Goal: Task Accomplishment & Management: Complete application form

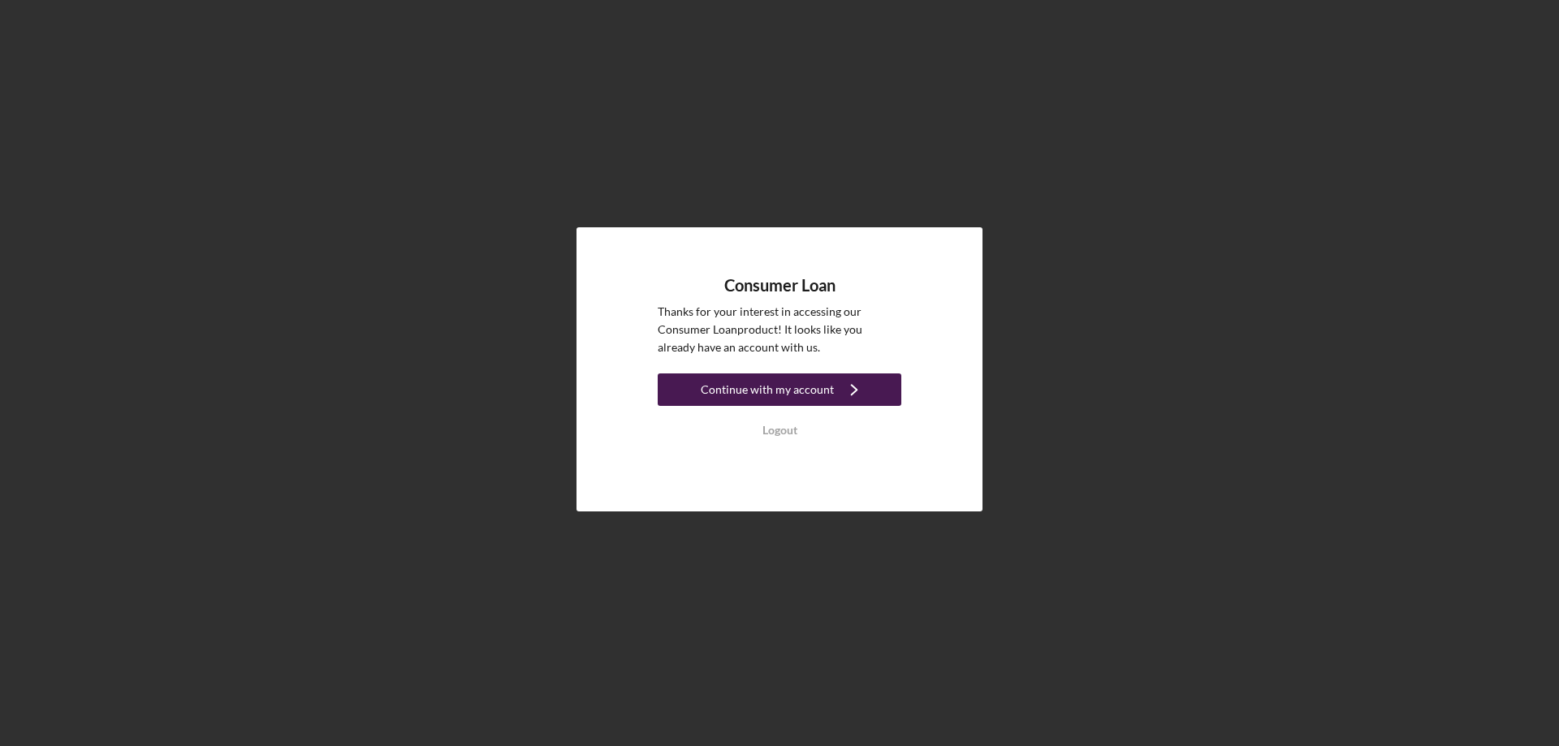
click at [768, 394] on div "Continue with my account" at bounding box center [767, 390] width 133 height 32
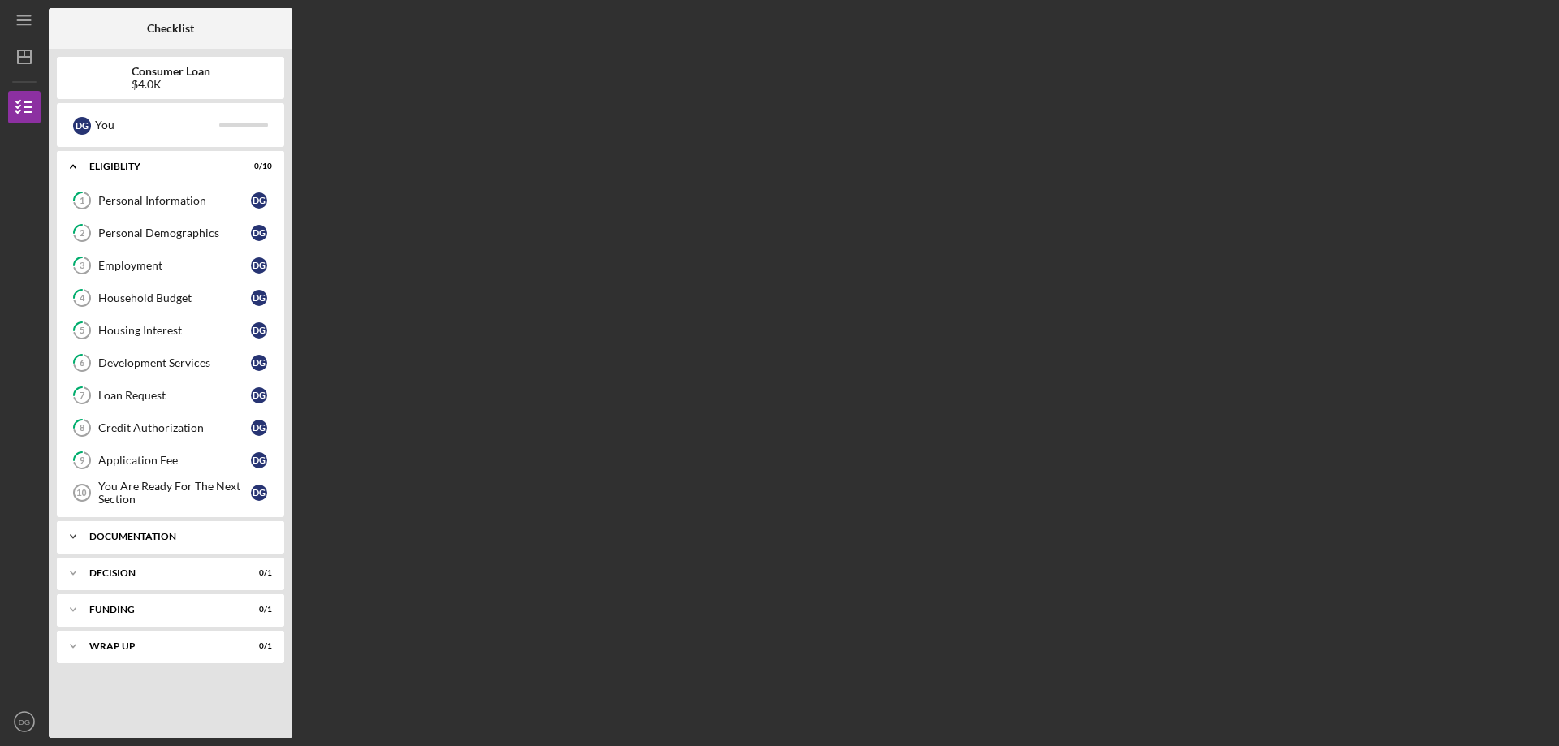
click at [85, 534] on icon "Icon/Expander" at bounding box center [73, 537] width 32 height 32
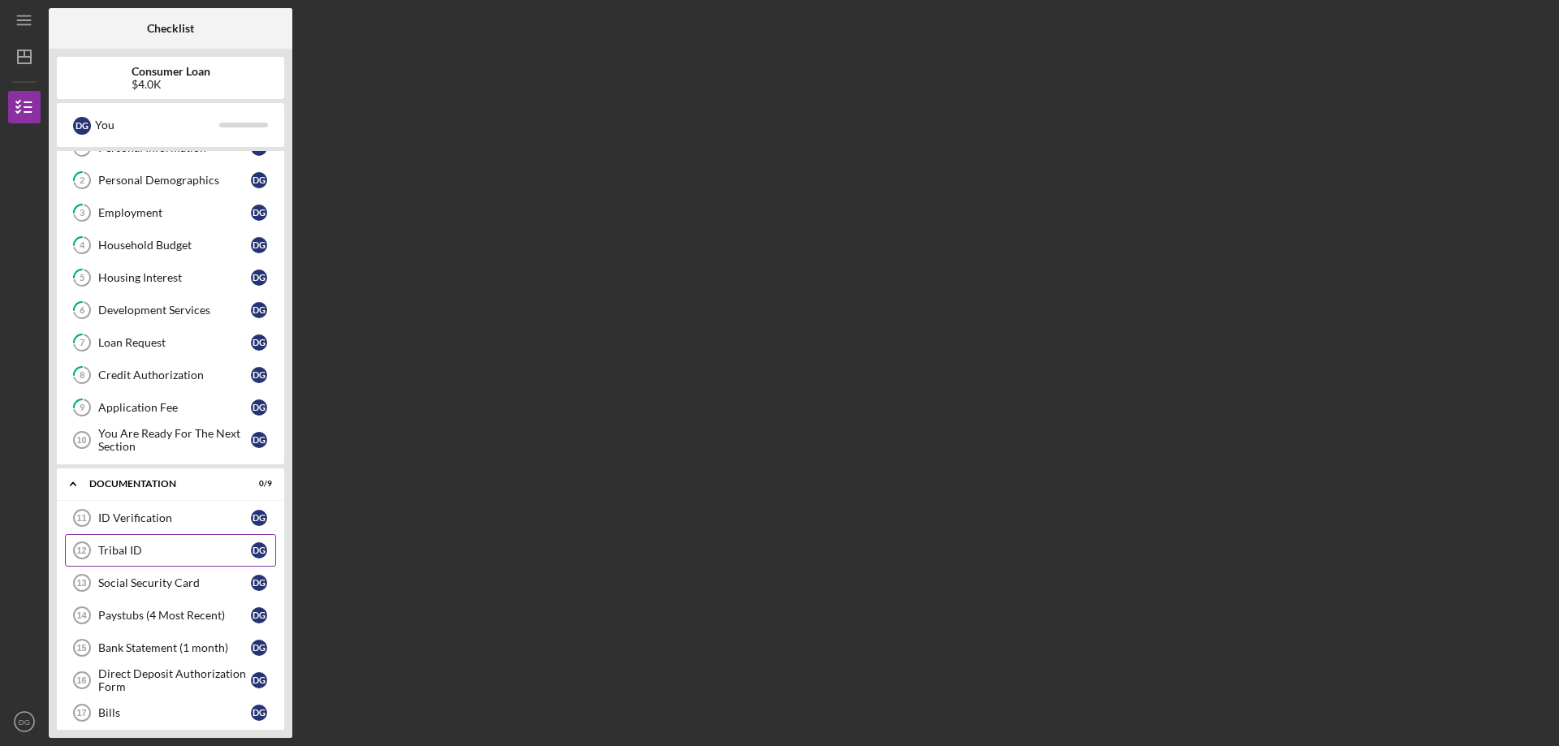
scroll to position [81, 0]
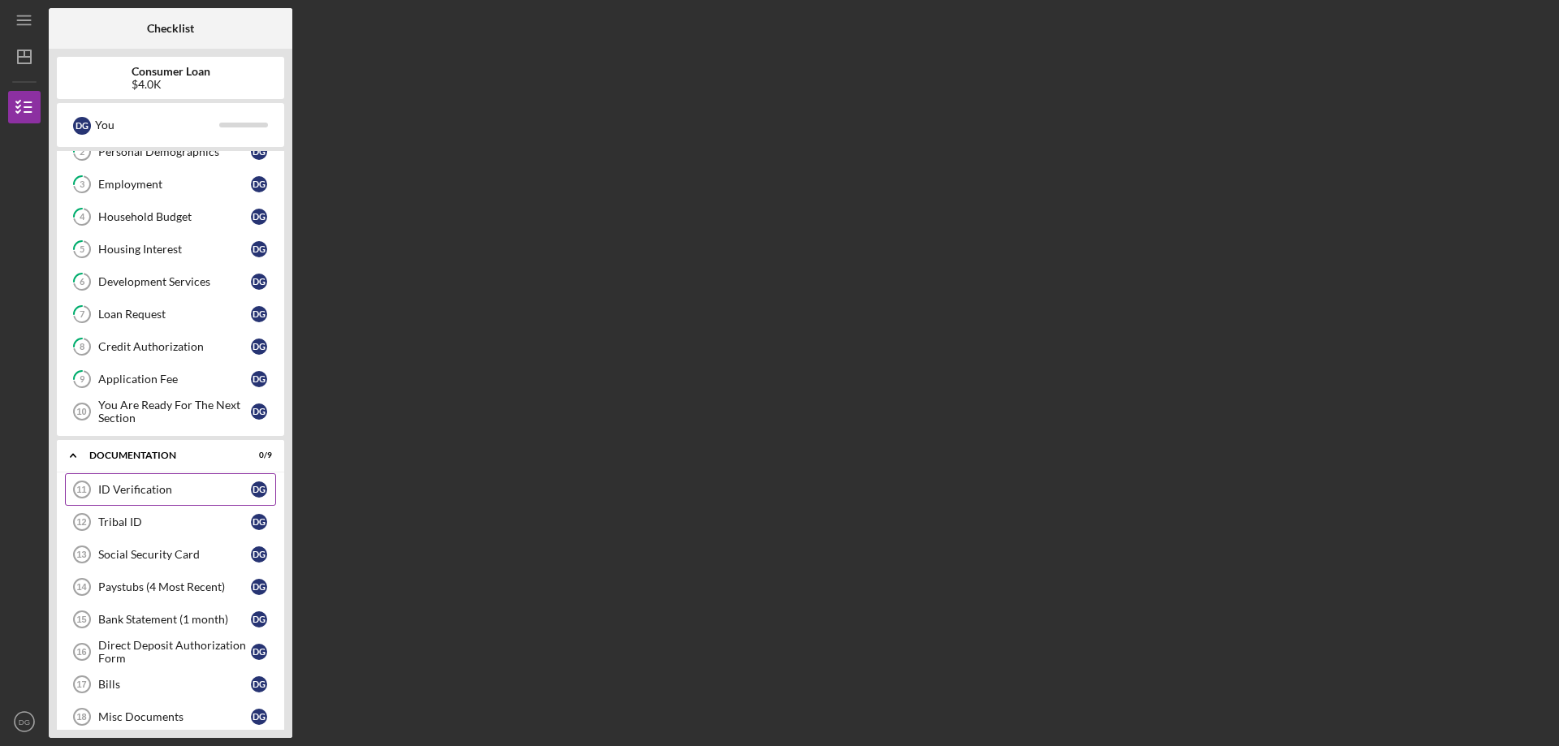
click at [118, 493] on div "ID Verification" at bounding box center [174, 489] width 153 height 13
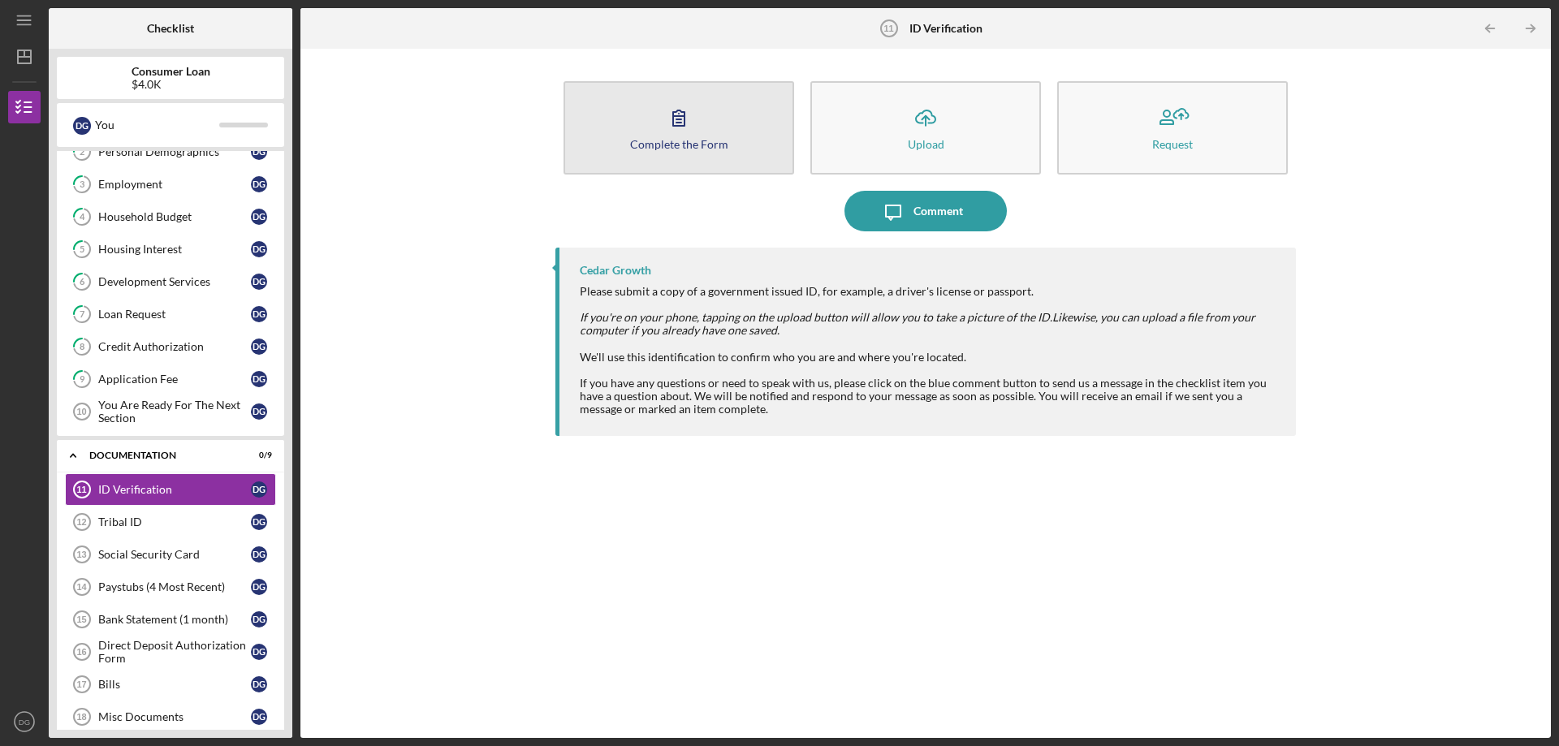
click at [707, 135] on button "Complete the Form Form" at bounding box center [679, 127] width 231 height 93
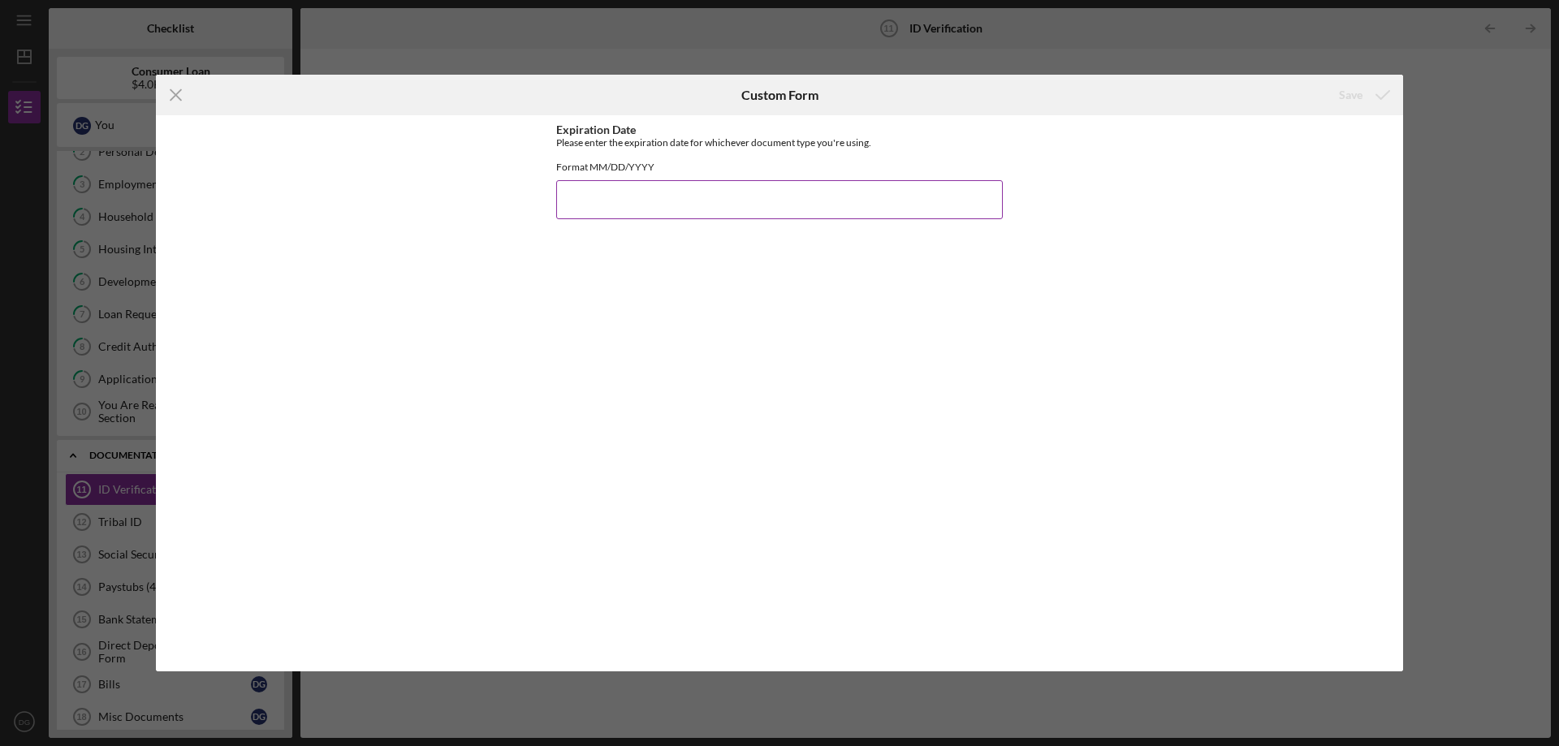
click at [610, 210] on input "Expiration Date" at bounding box center [779, 199] width 447 height 39
click at [686, 216] on input "Expiration Date" at bounding box center [779, 199] width 447 height 39
click at [640, 212] on input "Expiration Date" at bounding box center [779, 199] width 447 height 39
click at [561, 218] on input "Expiration Date" at bounding box center [779, 199] width 447 height 39
type input "[DATE]"
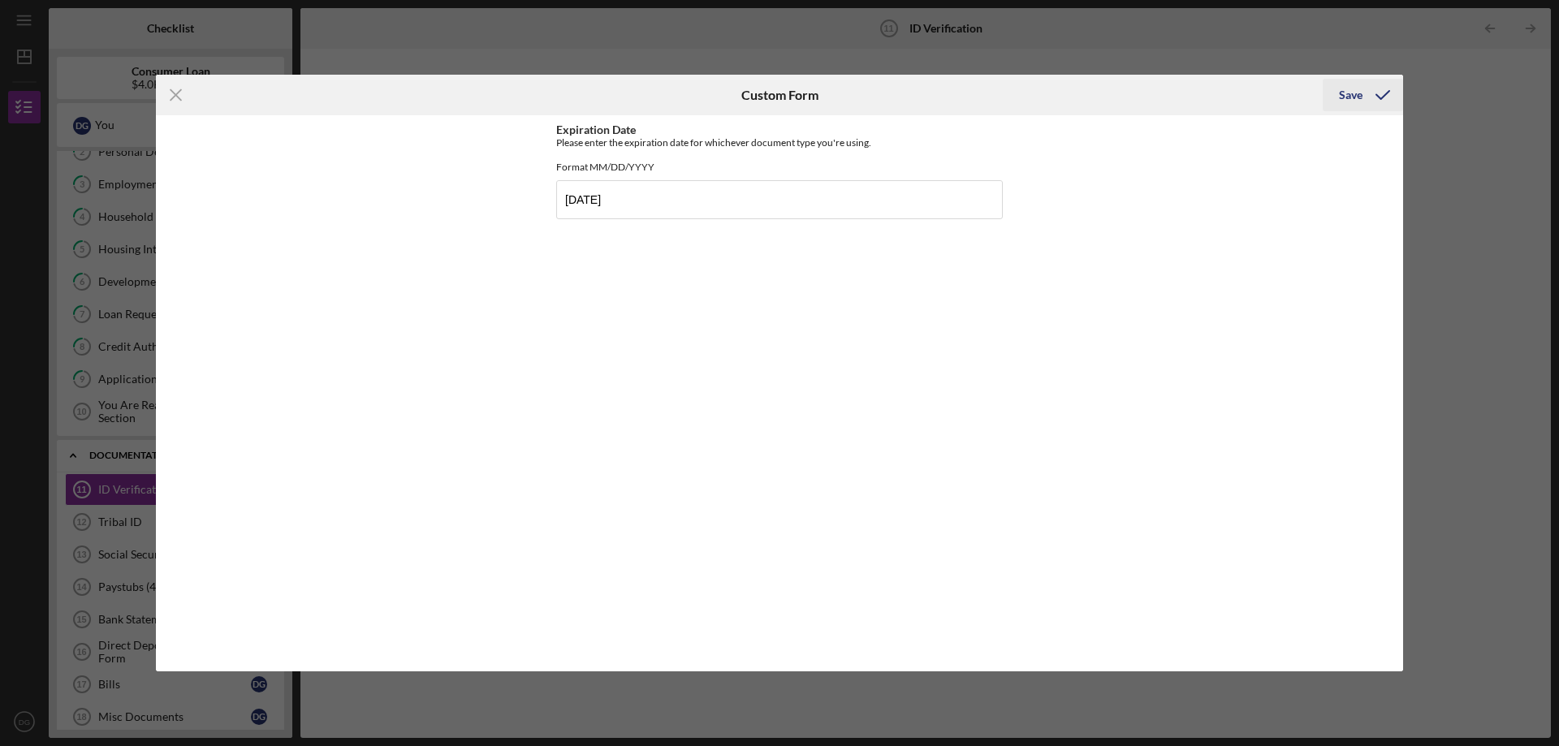
click at [1342, 100] on div "Save" at bounding box center [1351, 95] width 24 height 32
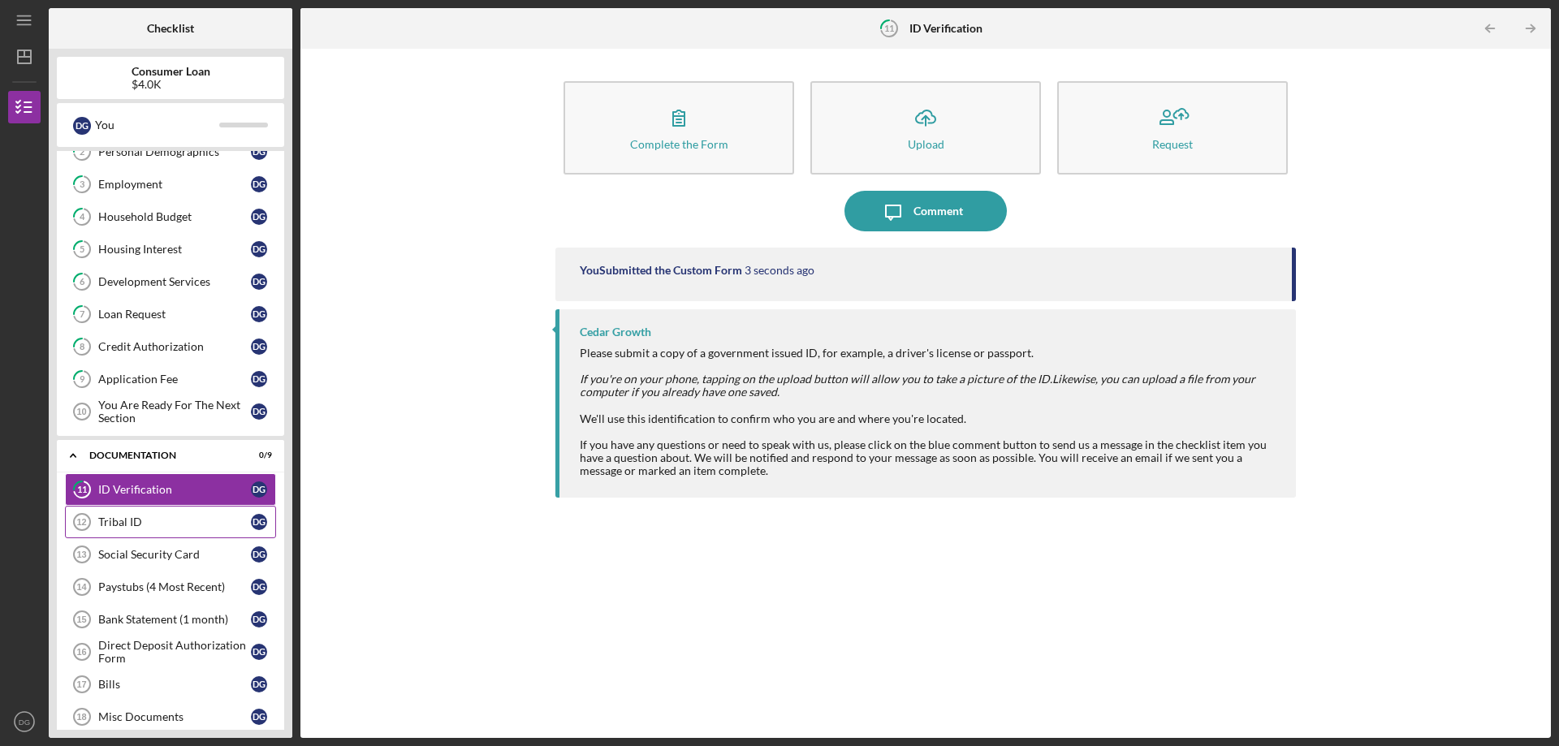
click at [169, 526] on div "Tribal ID" at bounding box center [174, 522] width 153 height 13
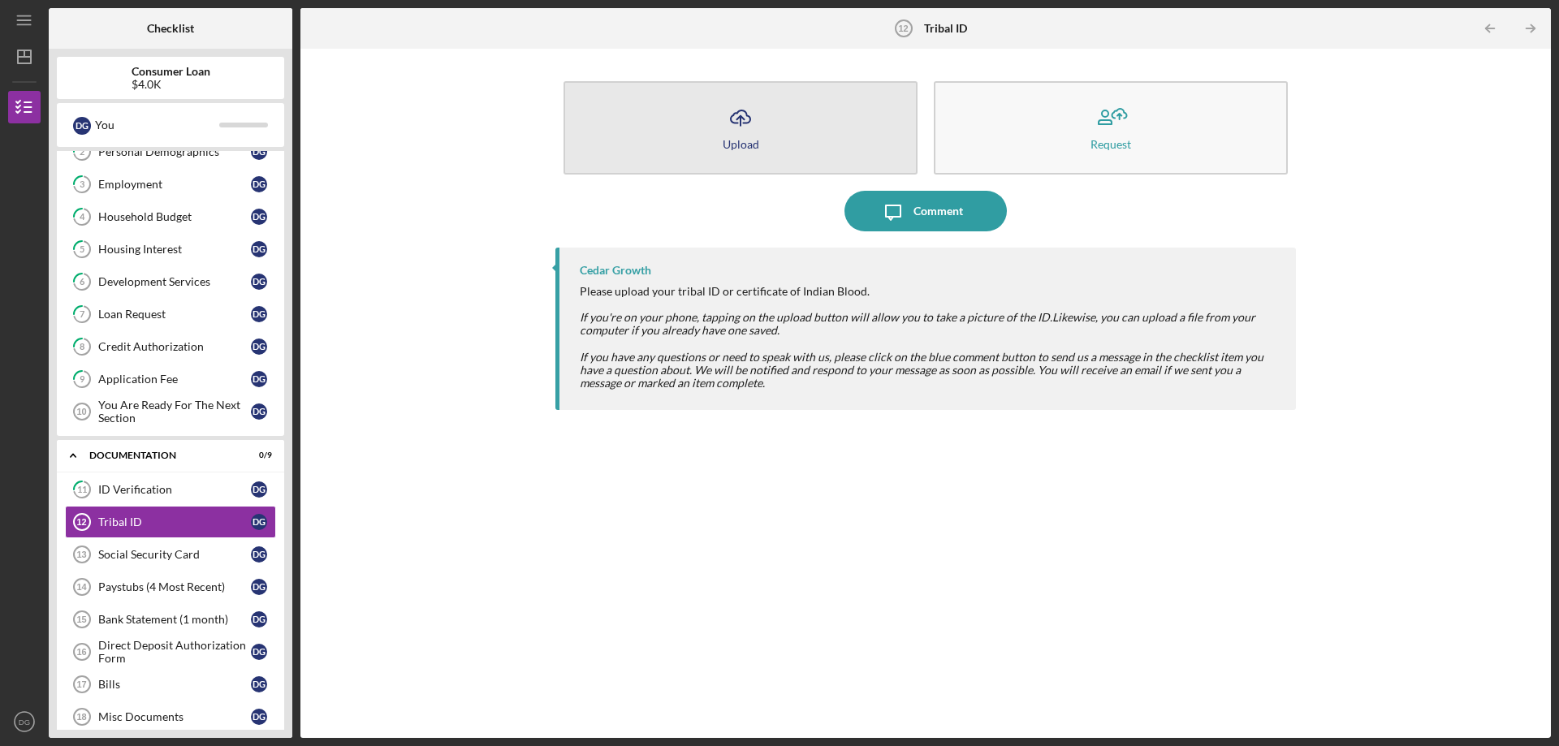
click at [713, 136] on button "Icon/Upload Upload" at bounding box center [741, 127] width 354 height 93
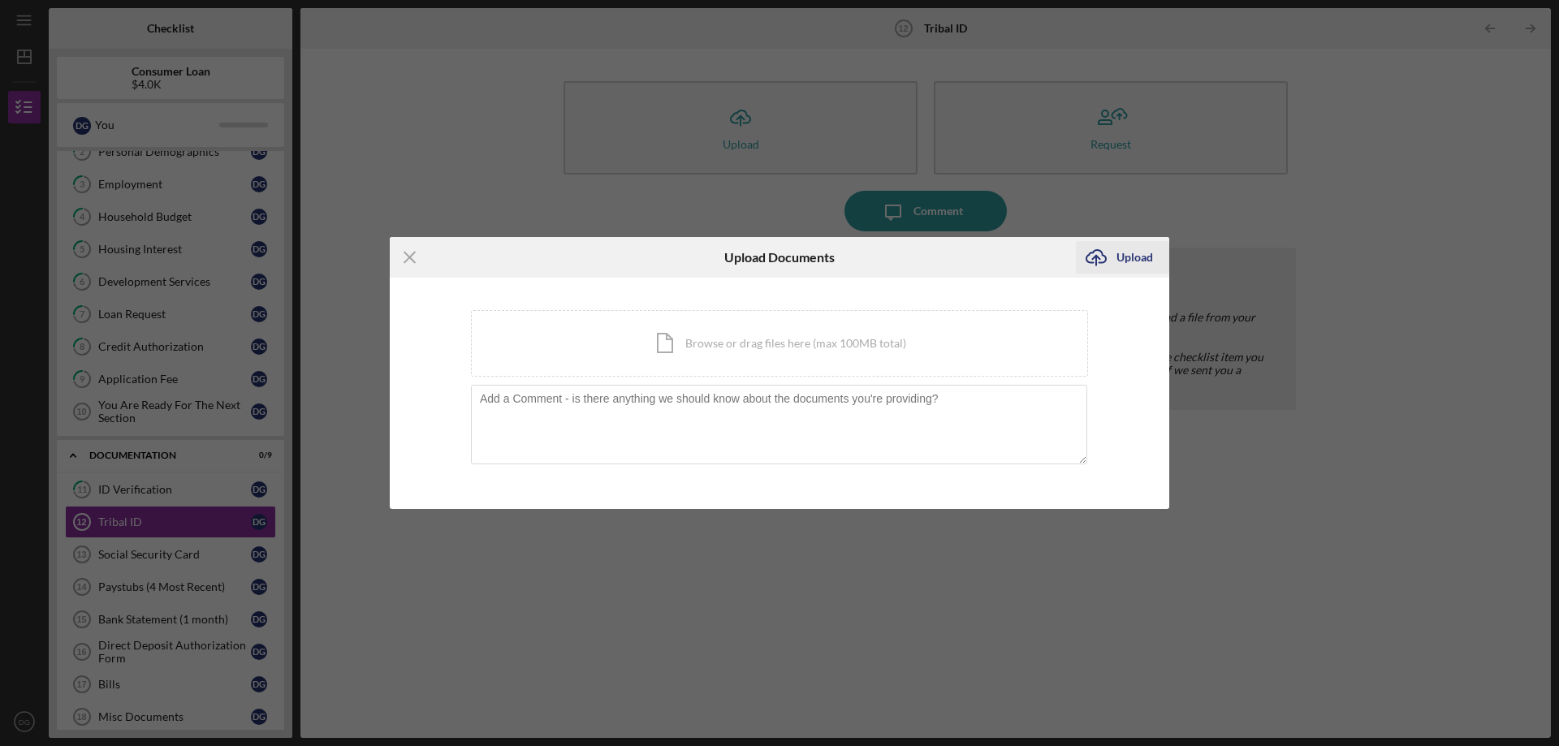
click at [1128, 257] on div "Upload" at bounding box center [1135, 257] width 37 height 32
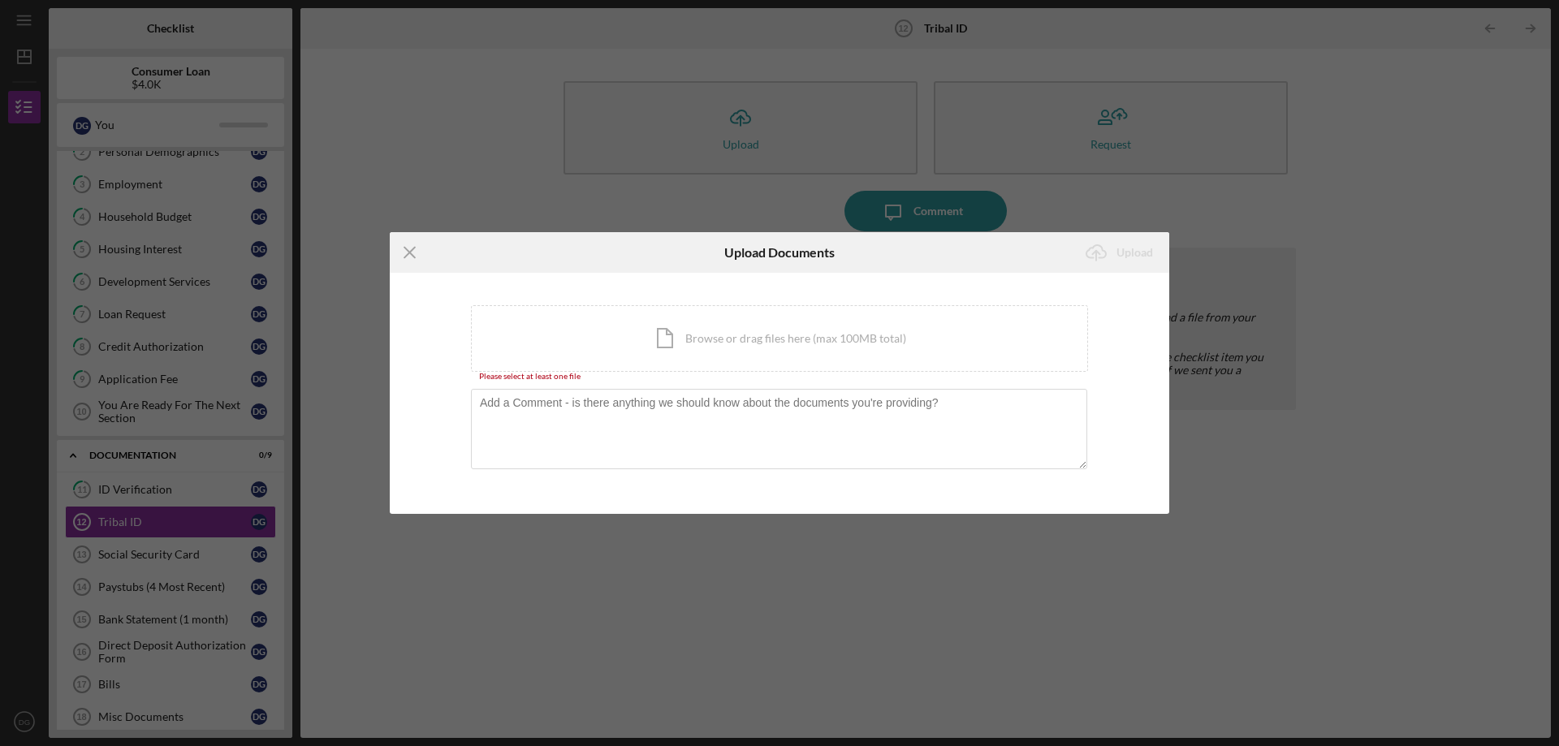
drag, startPoint x: 404, startPoint y: 249, endPoint x: 395, endPoint y: 244, distance: 10.6
click at [404, 250] on icon "Icon/Menu Close" at bounding box center [410, 252] width 41 height 41
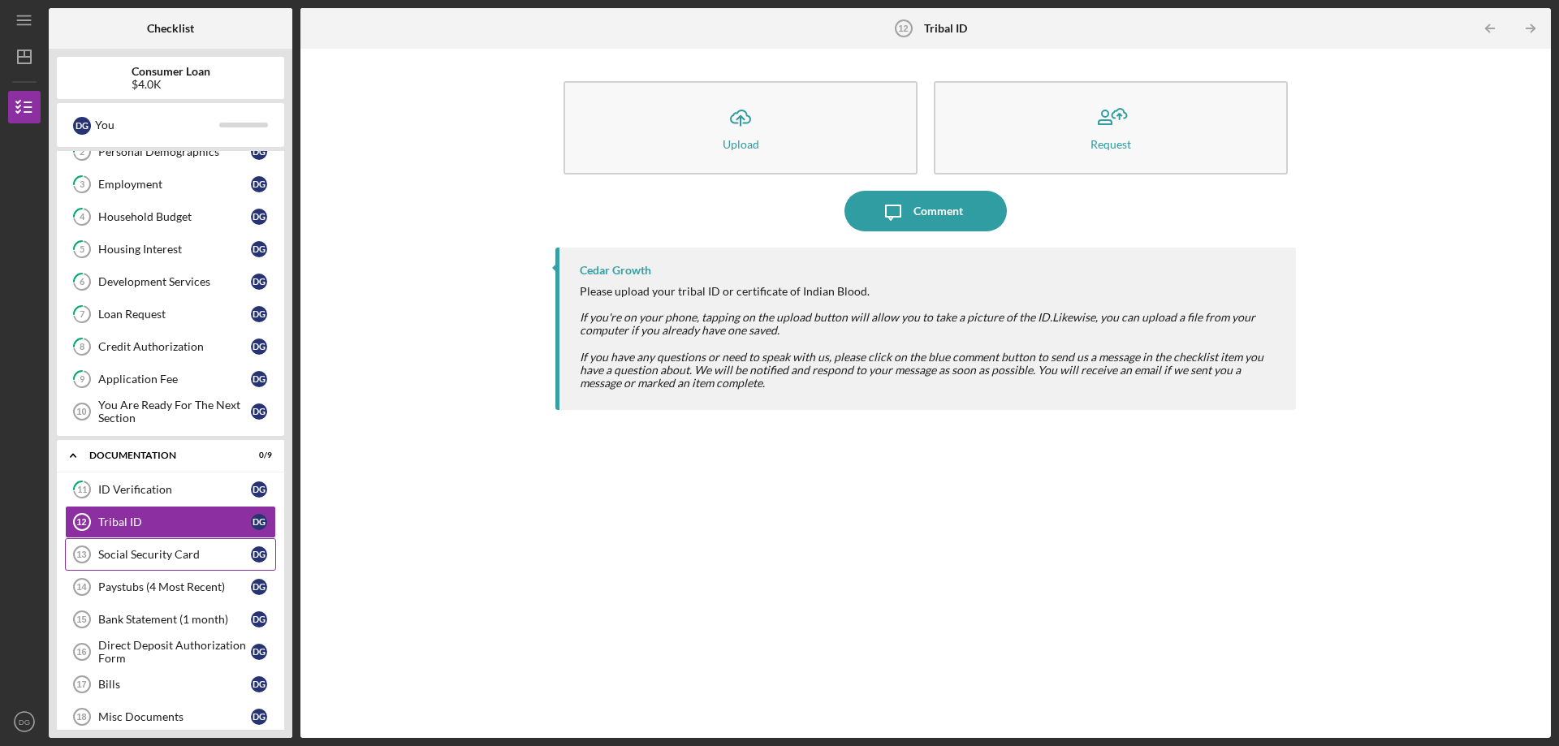
click at [126, 561] on div "Social Security Card" at bounding box center [174, 554] width 153 height 13
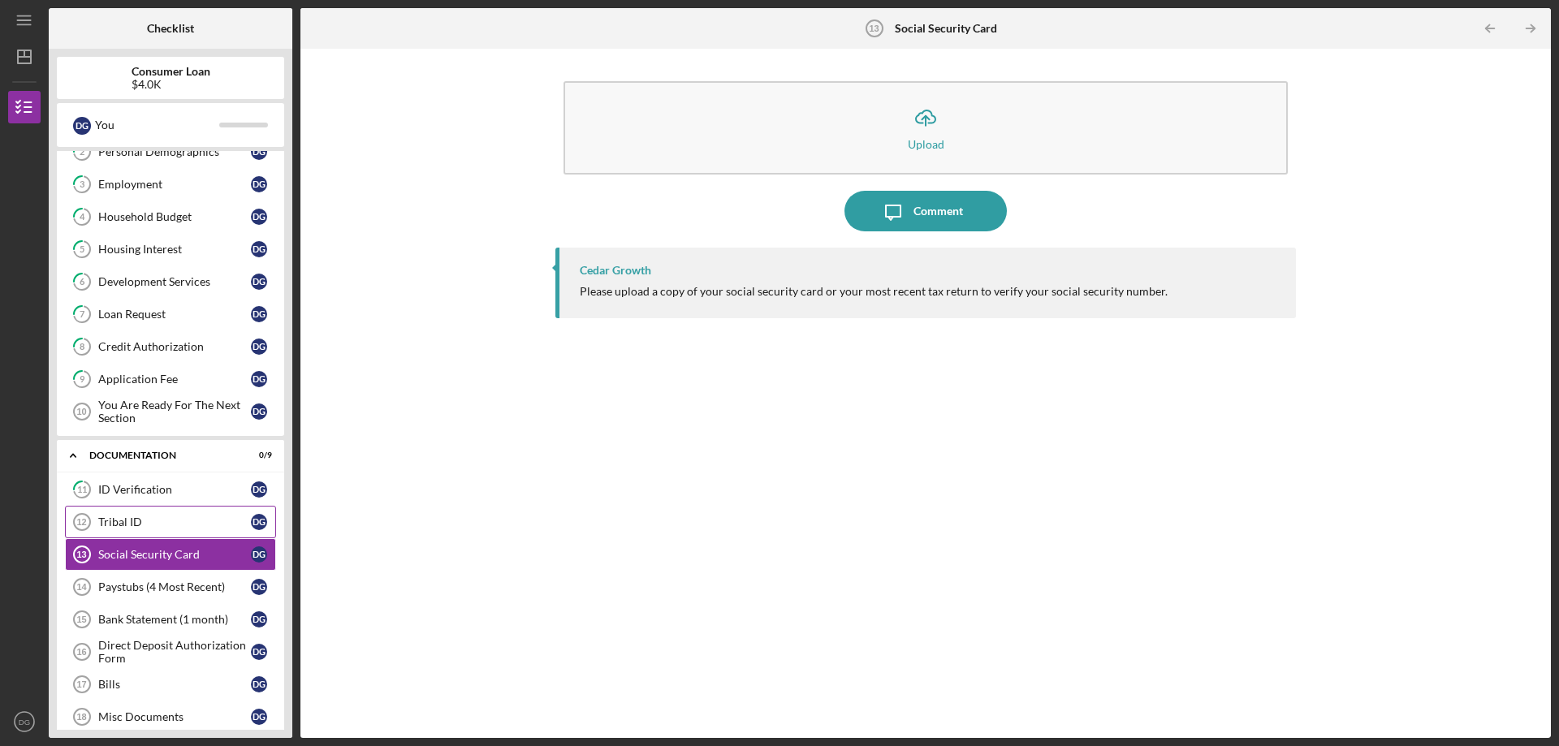
click at [123, 534] on link "Tribal ID 12 Tribal ID D G" at bounding box center [170, 522] width 211 height 32
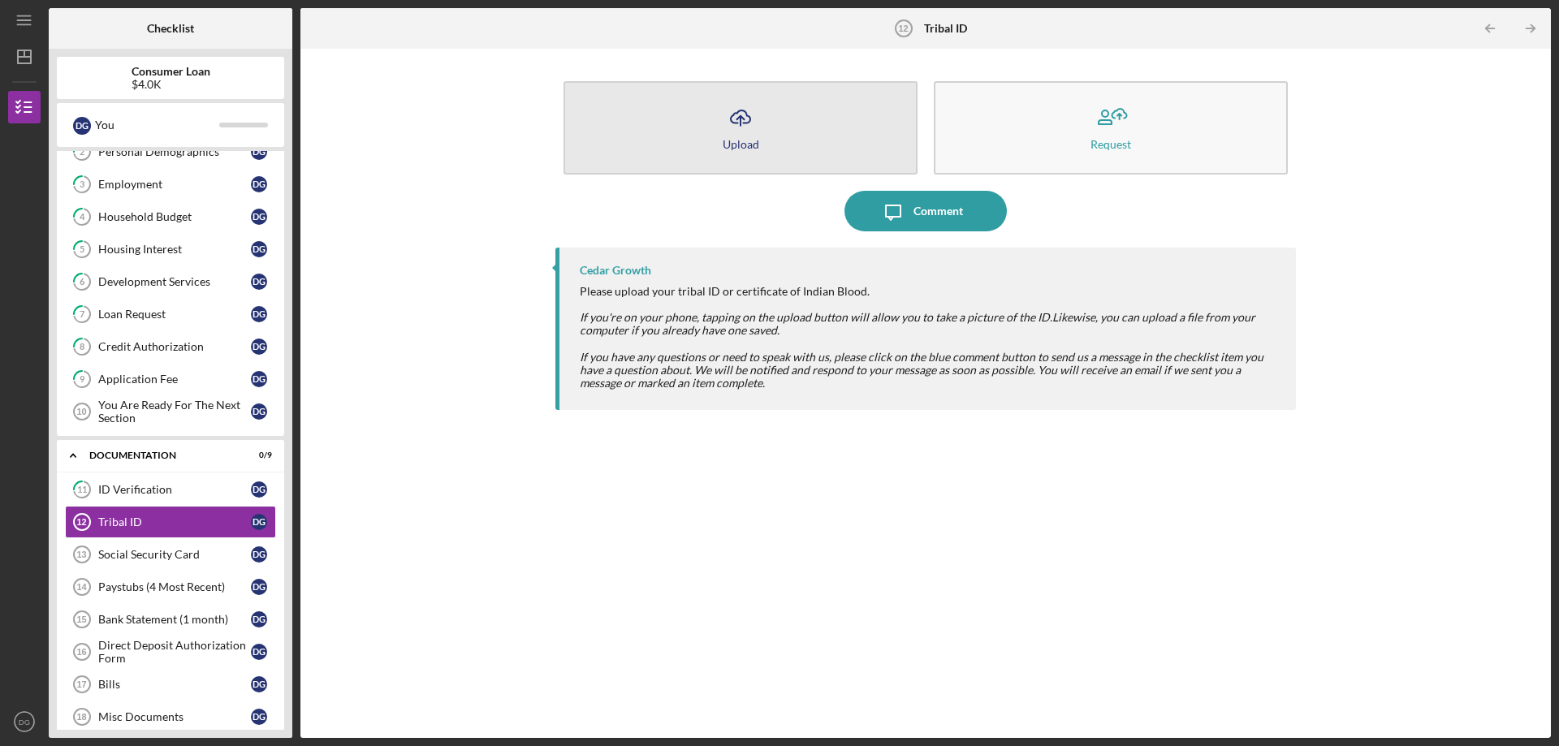
click at [746, 132] on icon "Icon/Upload" at bounding box center [740, 117] width 41 height 41
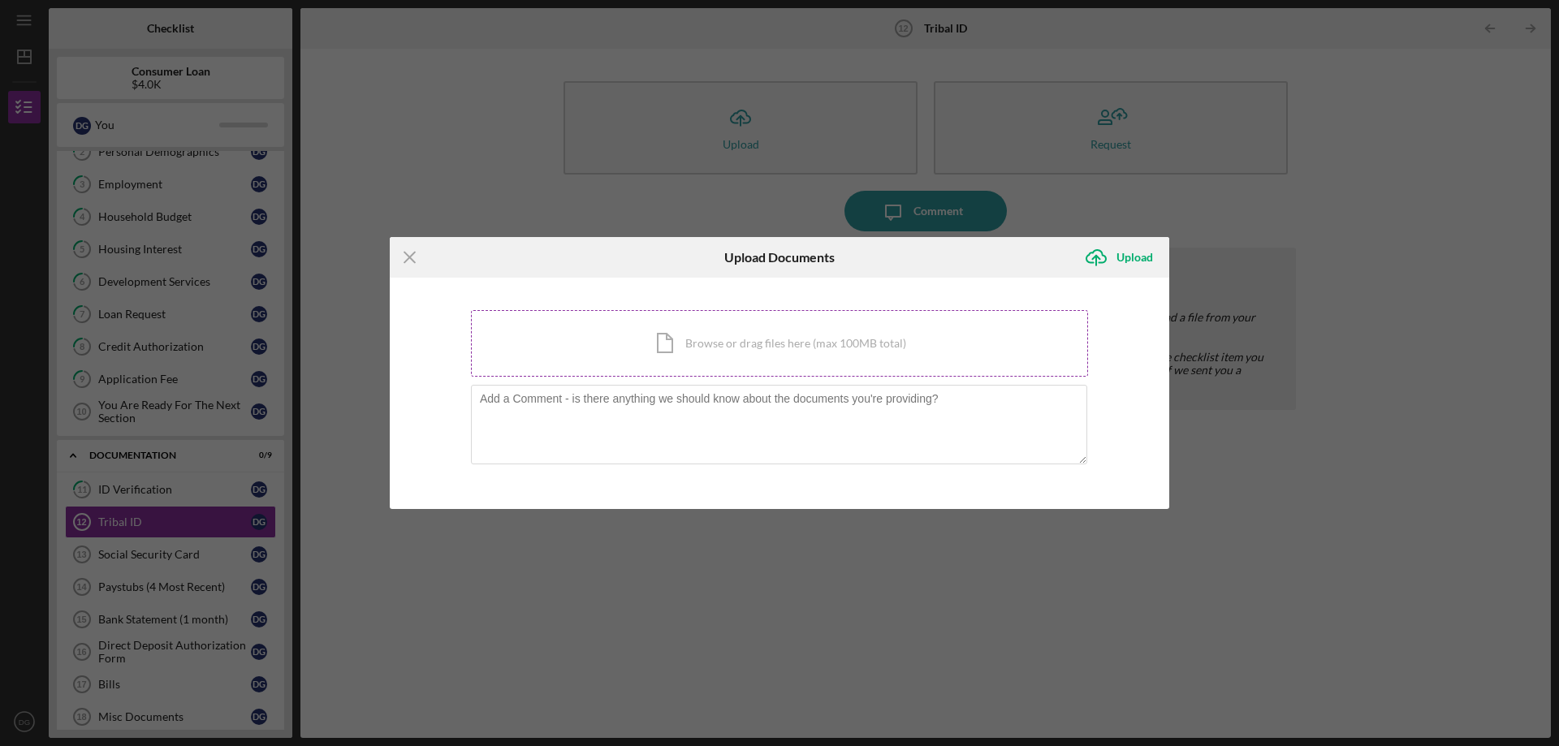
click at [650, 361] on div "Icon/Document Browse or drag files here (max 100MB total) Tap to choose files o…" at bounding box center [779, 343] width 617 height 67
click at [571, 357] on div "Icon/Document Browse or drag files here (max 100MB total) Tap to choose files o…" at bounding box center [779, 343] width 617 height 67
click at [419, 257] on icon "Icon/Menu Close" at bounding box center [410, 257] width 41 height 41
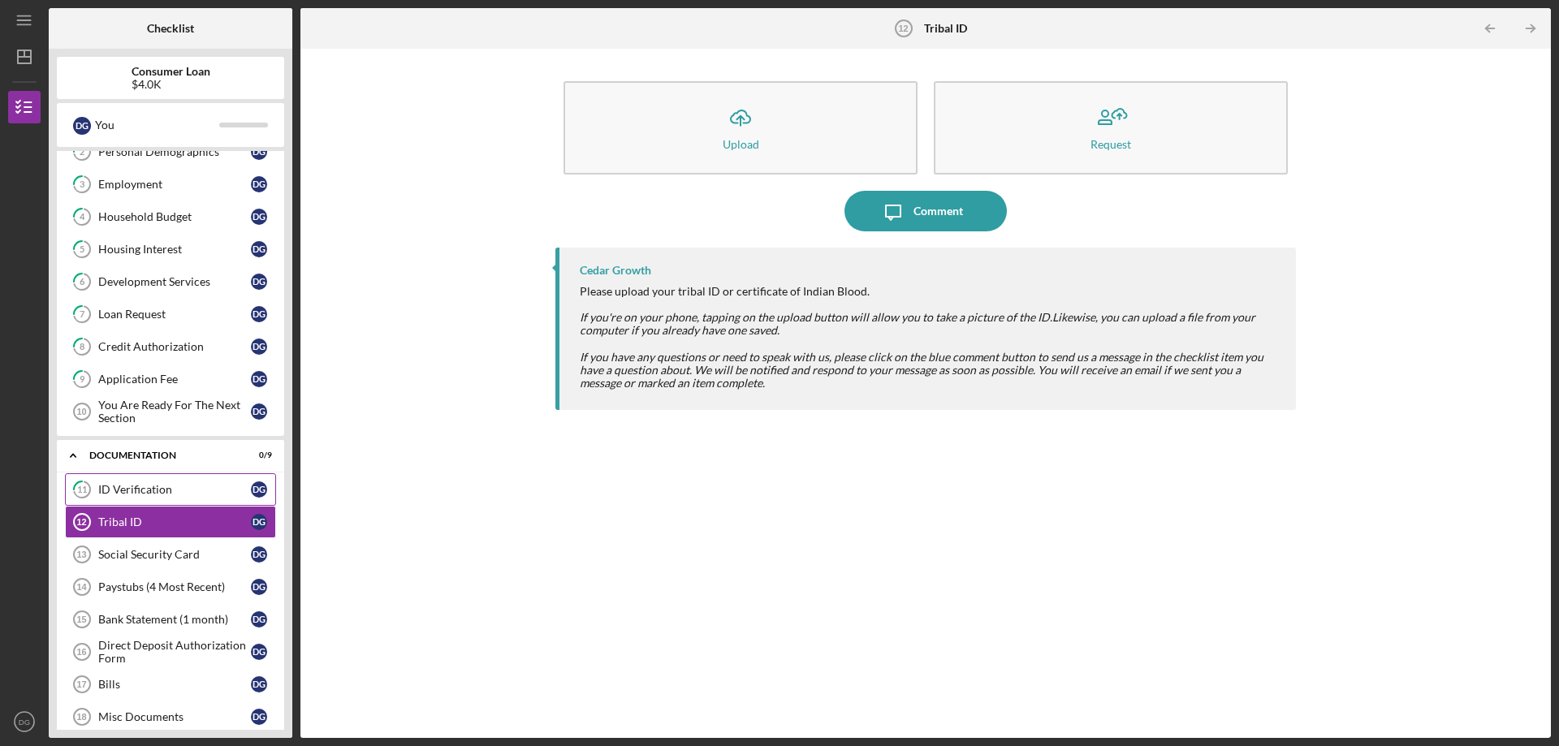
click at [123, 486] on div "ID Verification" at bounding box center [174, 489] width 153 height 13
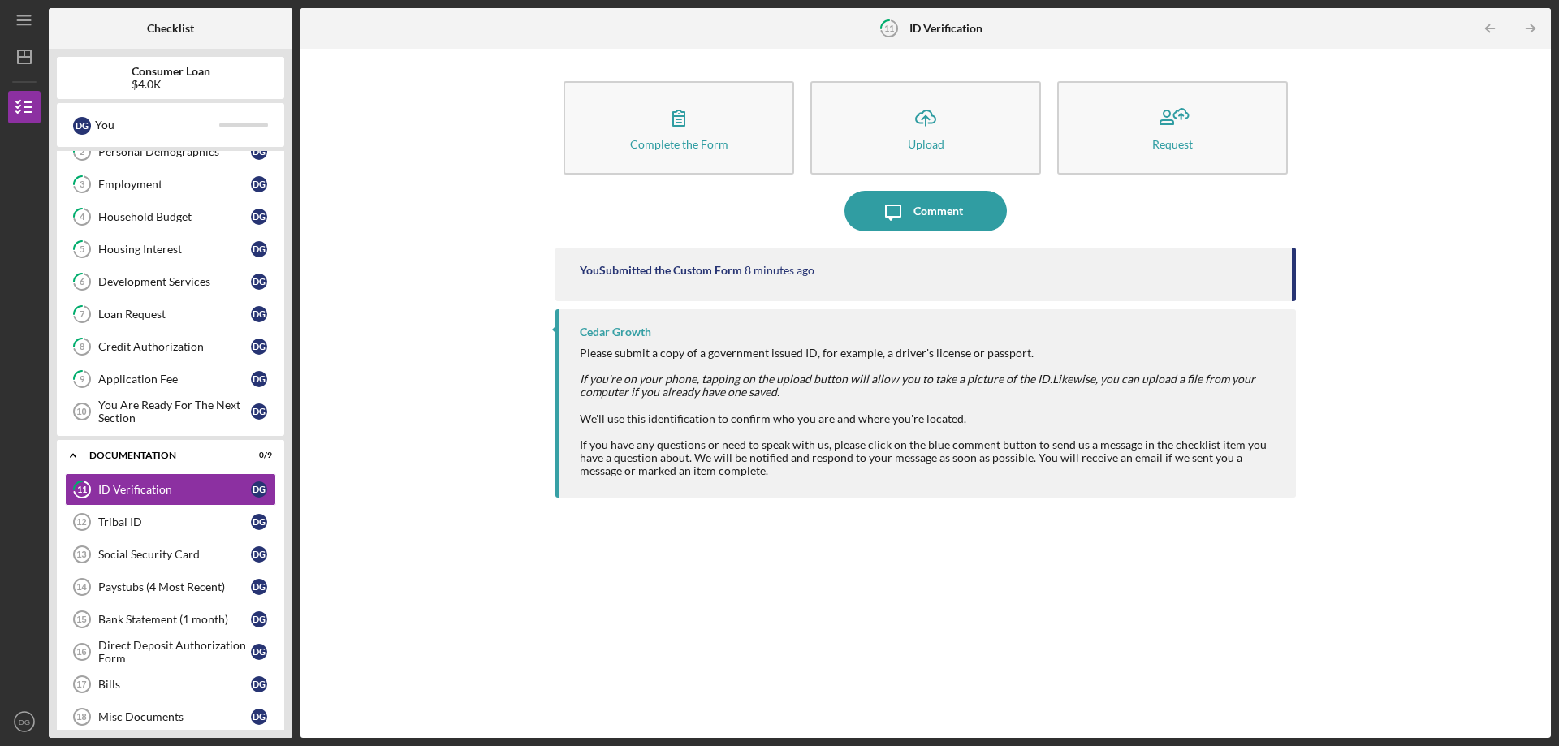
drag, startPoint x: 120, startPoint y: 518, endPoint x: 609, endPoint y: 615, distance: 498.4
click at [609, 615] on div "You Submitted the Custom Form 8 minutes ago Cedar Growth Please submit a copy o…" at bounding box center [926, 481] width 741 height 466
click at [158, 581] on div "Paystubs (4 Most Recent)" at bounding box center [174, 587] width 153 height 13
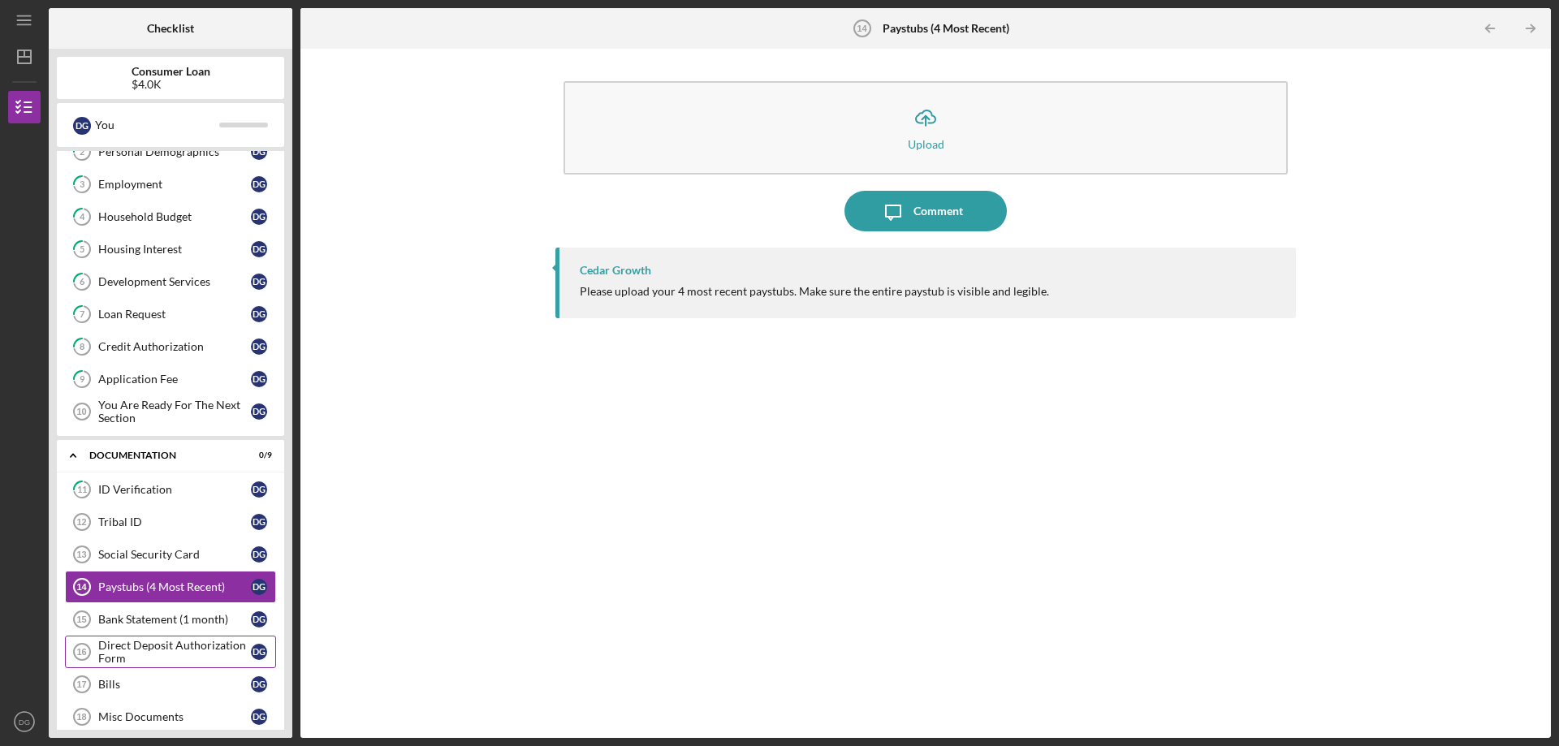
click at [169, 636] on link "Direct Deposit Authorization Form 16 Direct Deposit Authorization Form D G" at bounding box center [170, 652] width 211 height 32
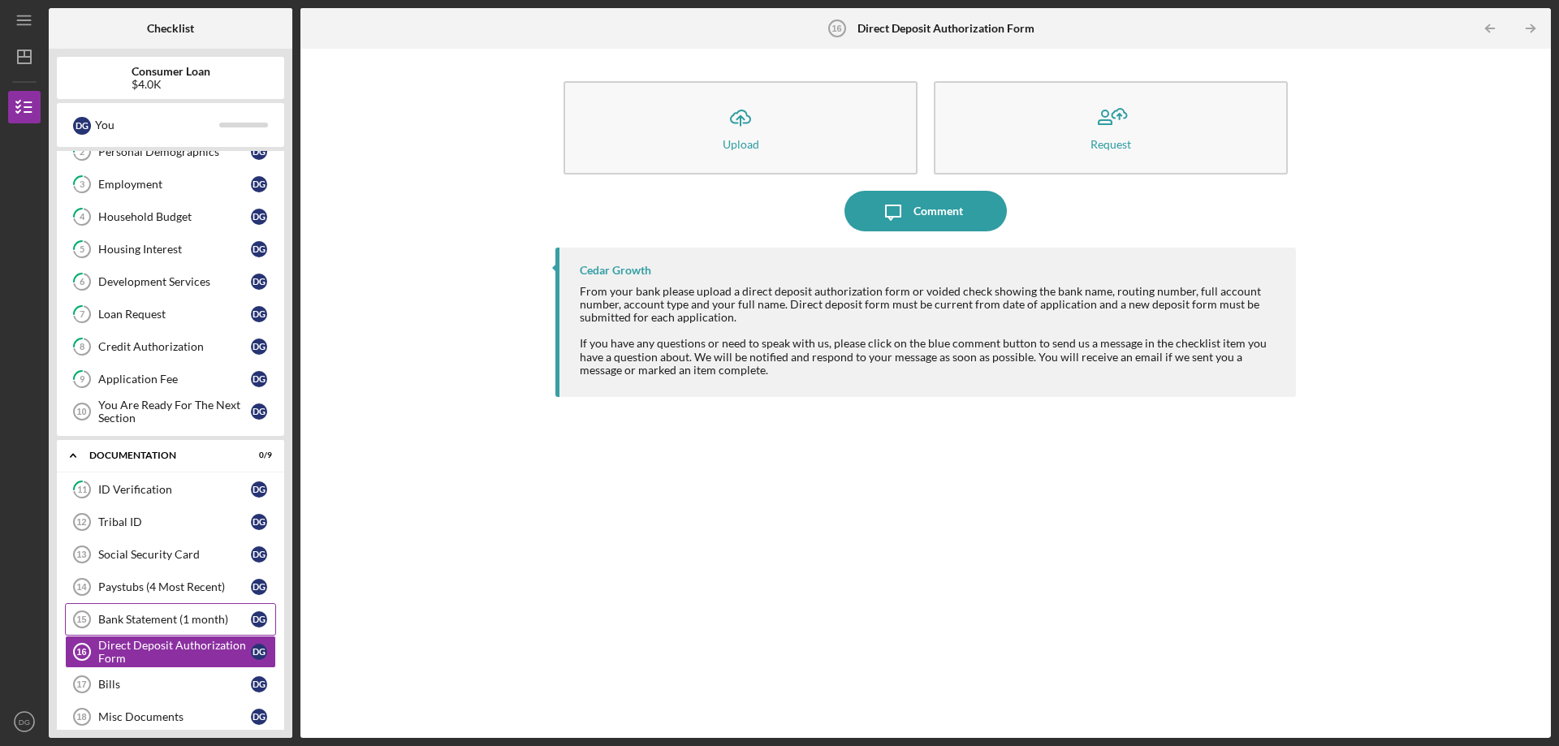
click at [173, 625] on div "Bank Statement (1 month)" at bounding box center [174, 619] width 153 height 13
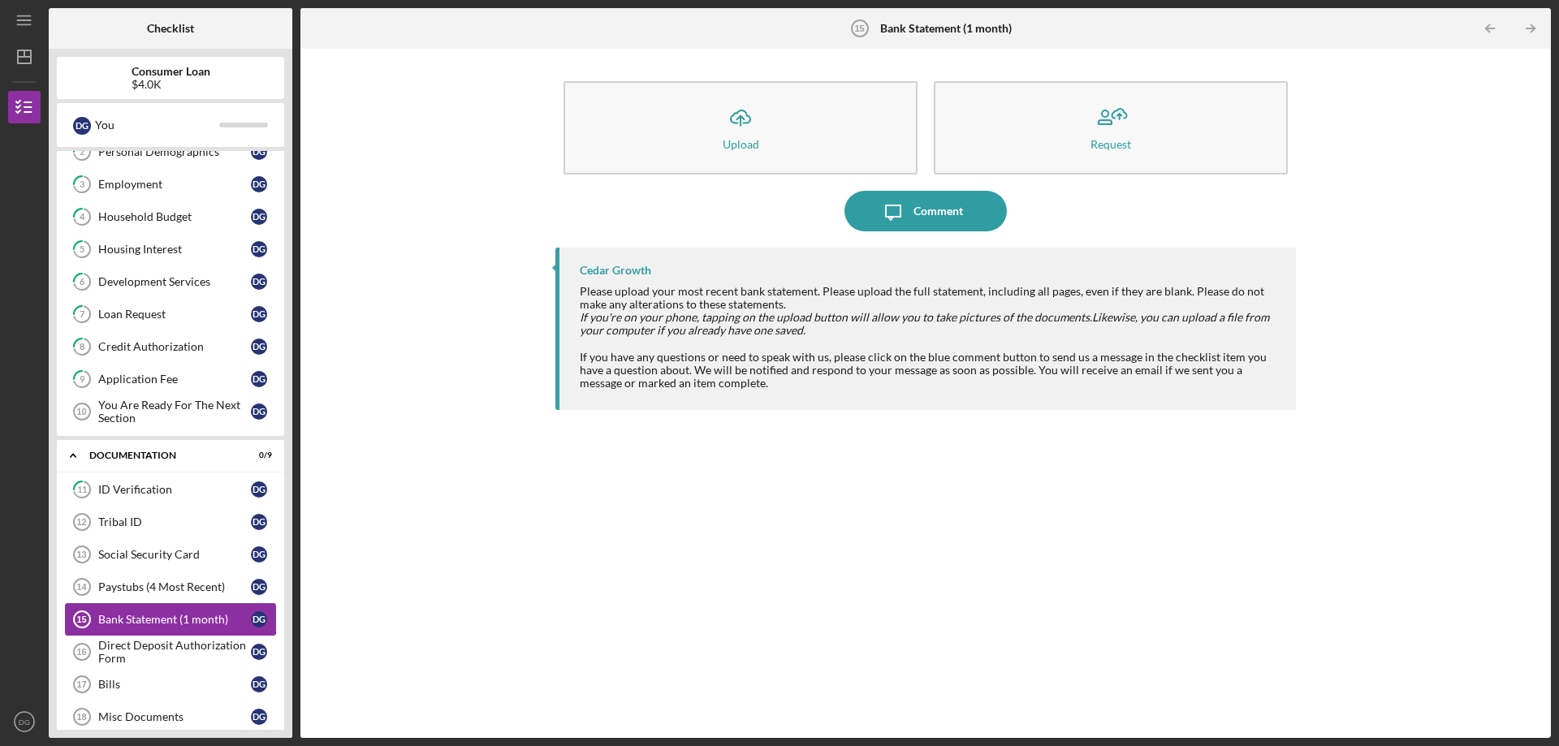
scroll to position [243, 0]
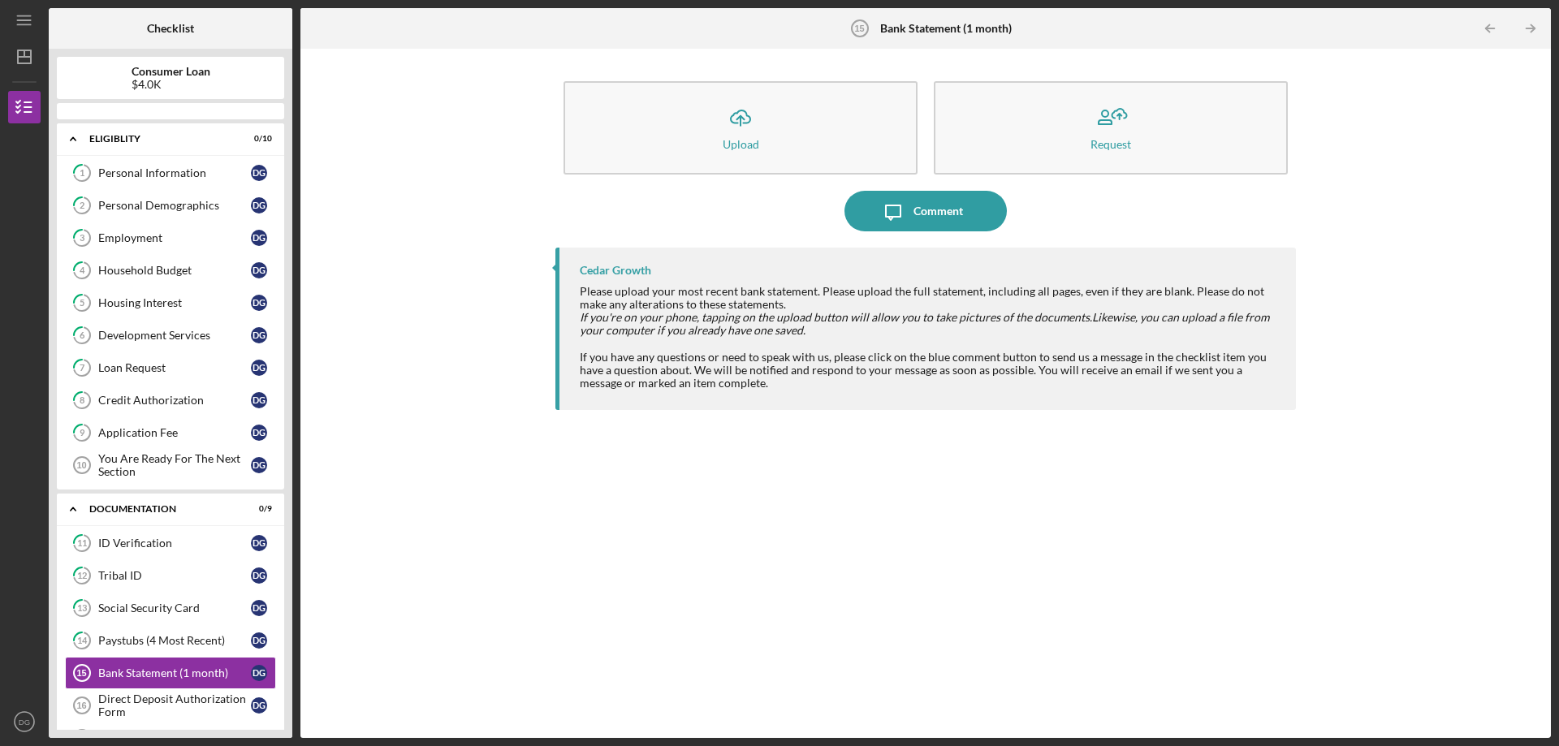
scroll to position [215, 0]
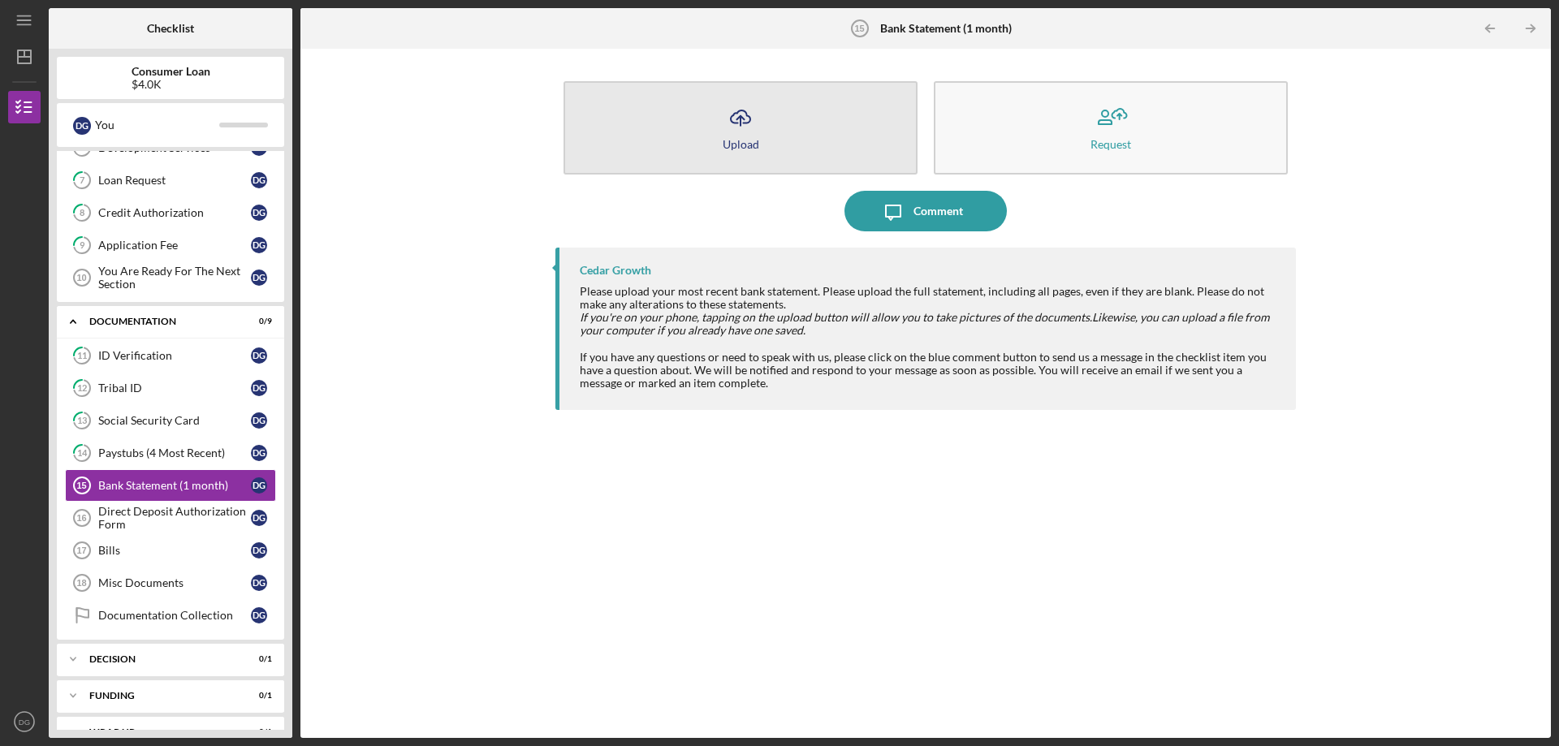
click at [751, 130] on icon "Icon/Upload" at bounding box center [740, 117] width 41 height 41
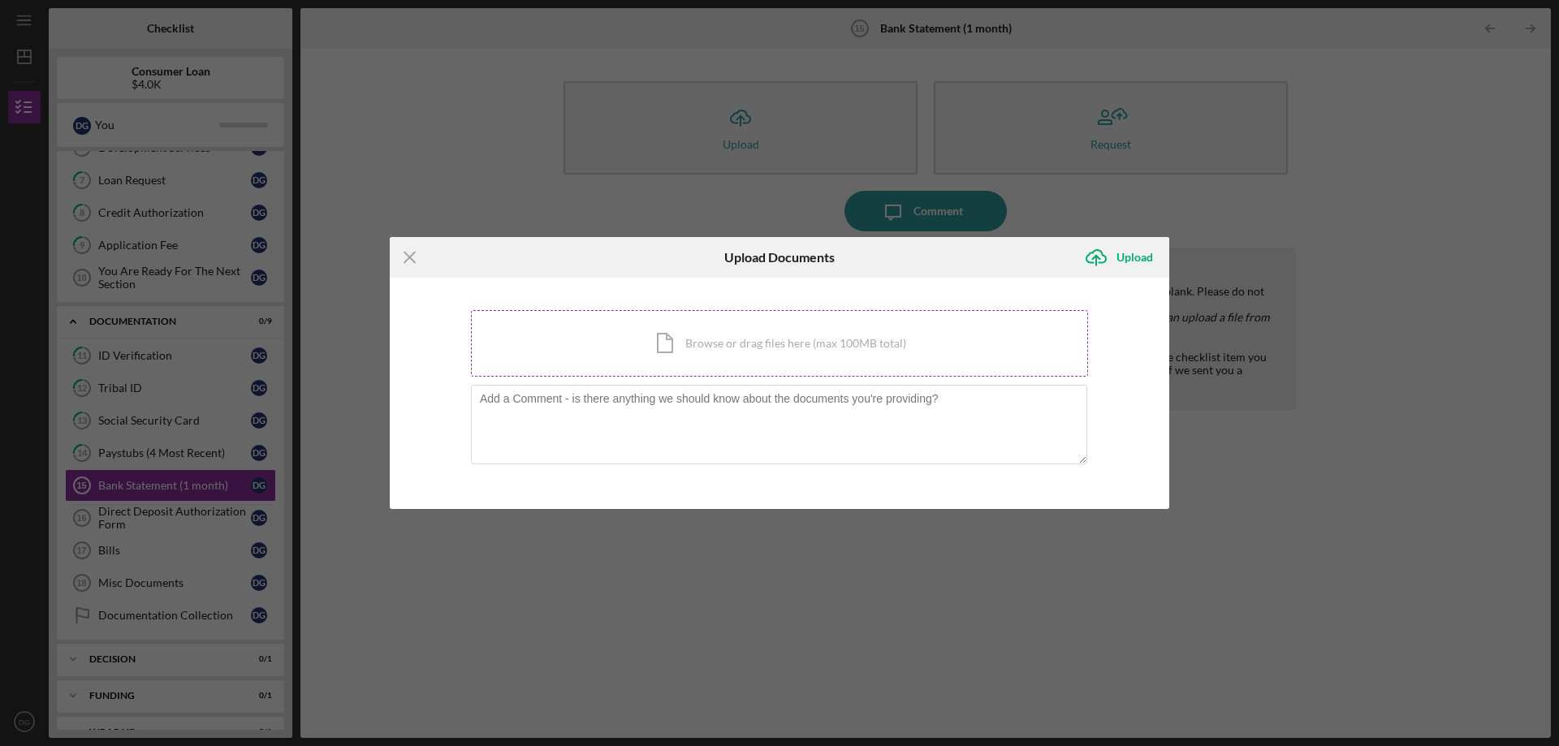
click at [675, 343] on div "Icon/Document Browse or drag files here (max 100MB total) Tap to choose files o…" at bounding box center [779, 343] width 617 height 67
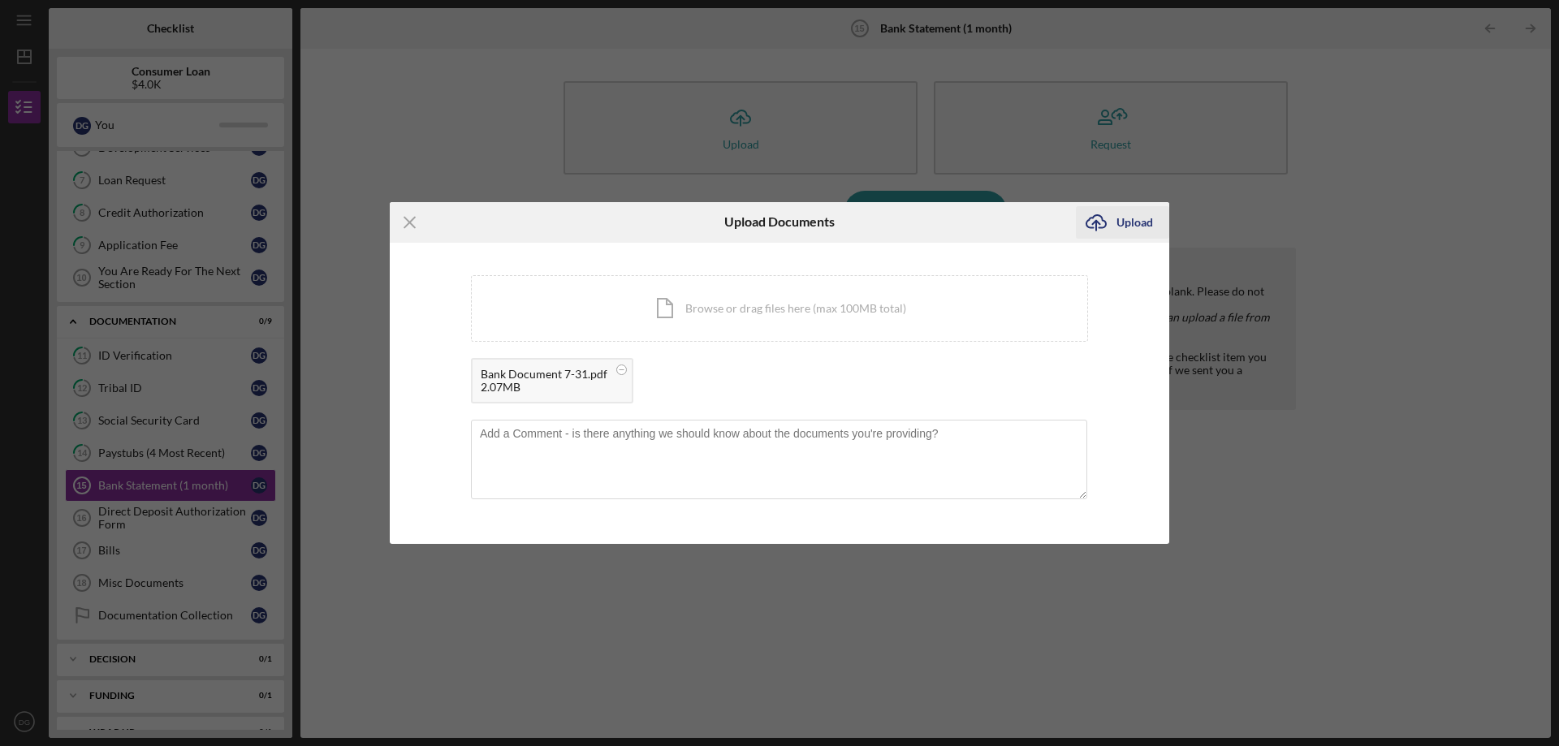
click at [1139, 224] on div "Upload" at bounding box center [1135, 222] width 37 height 32
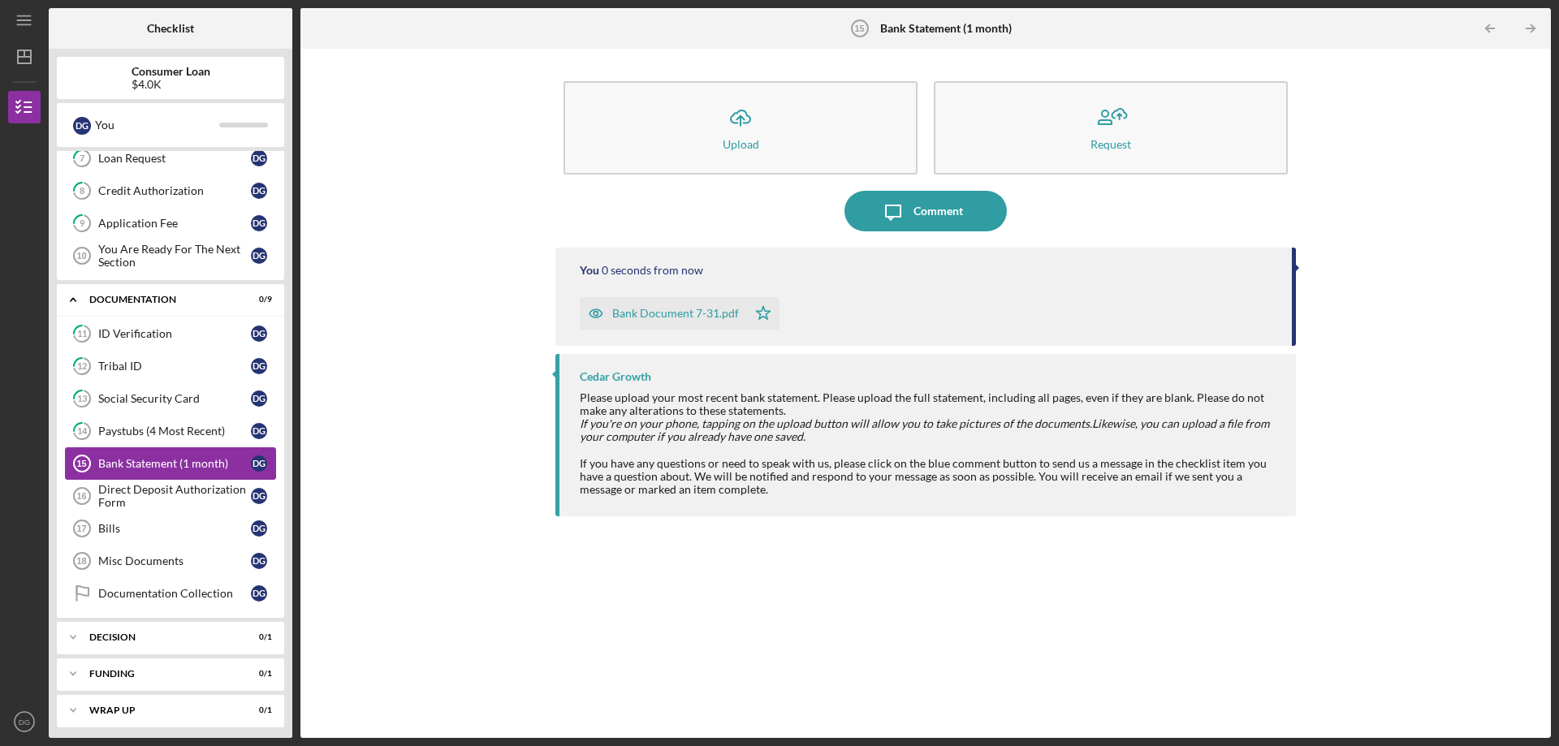
scroll to position [243, 0]
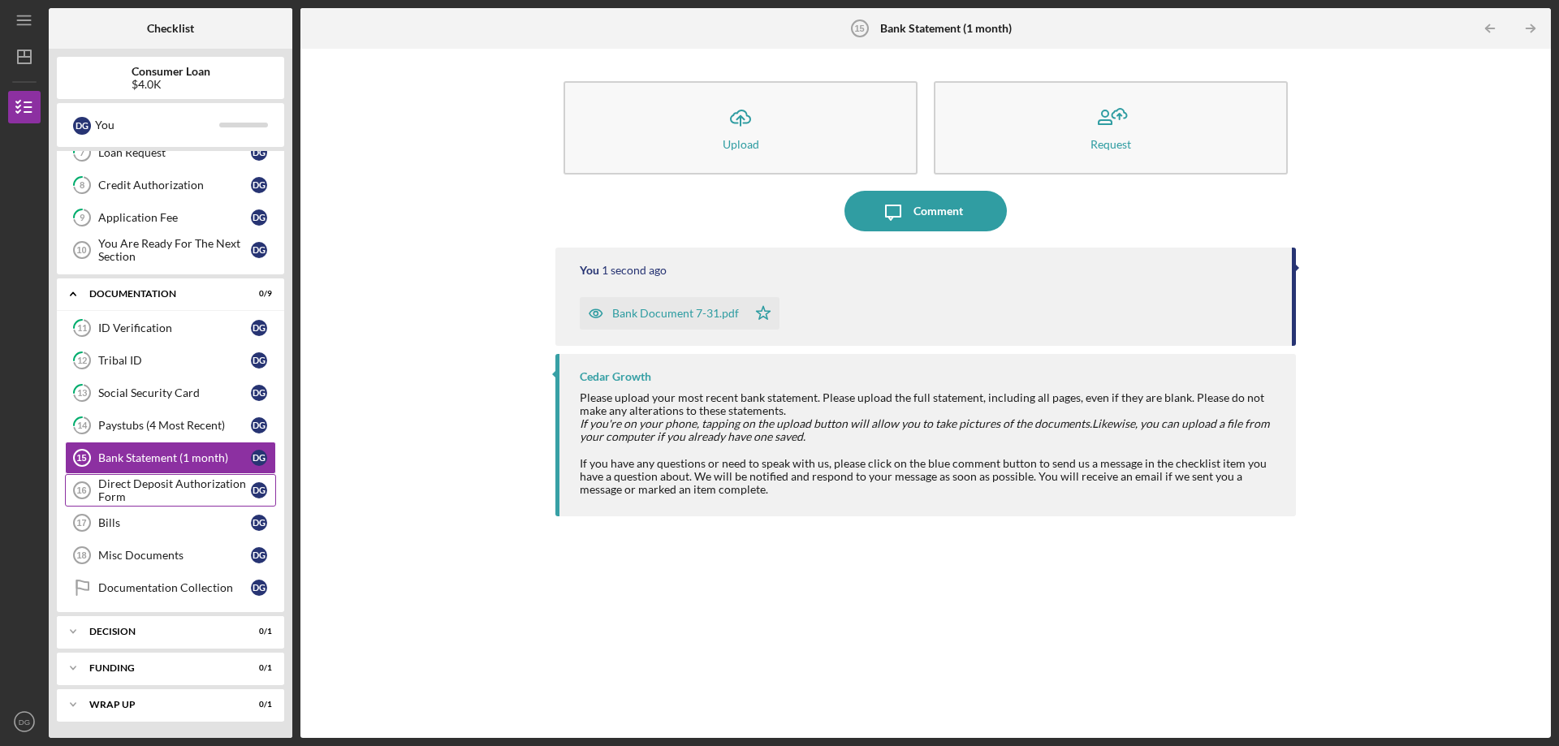
click at [171, 492] on div "Direct Deposit Authorization Form" at bounding box center [174, 491] width 153 height 26
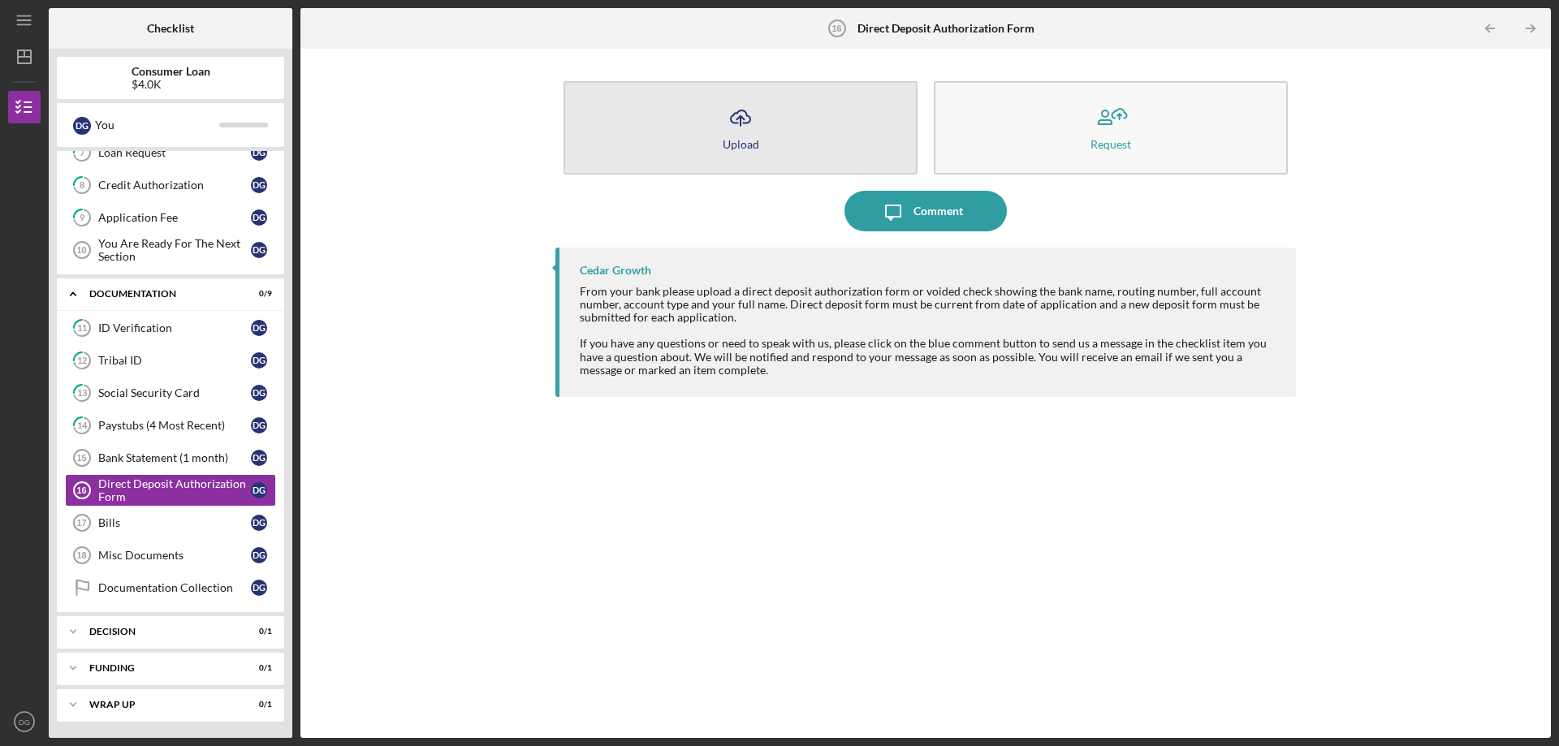
click at [727, 135] on icon "Icon/Upload" at bounding box center [740, 117] width 41 height 41
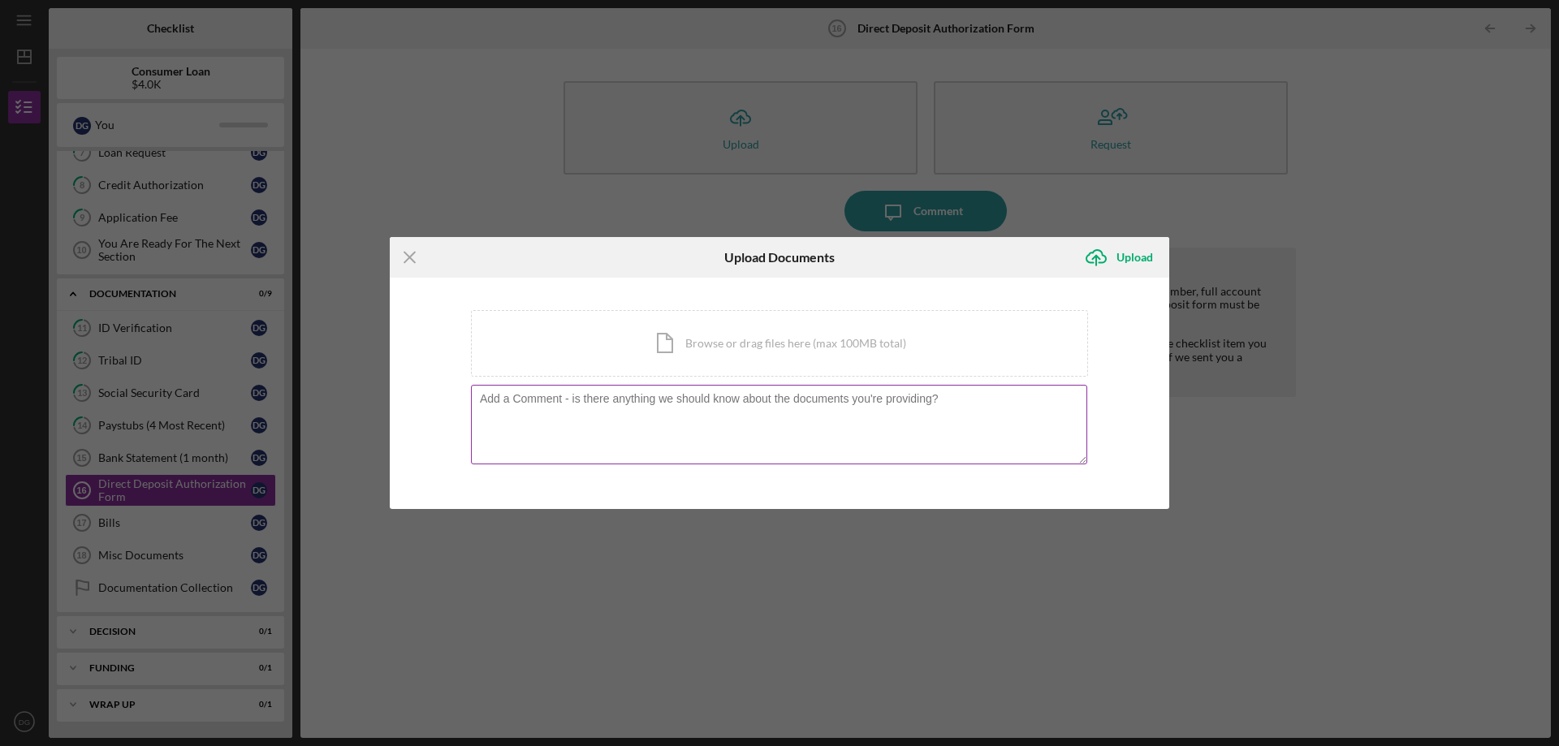
click at [973, 417] on textarea at bounding box center [779, 425] width 616 height 80
drag, startPoint x: 950, startPoint y: 404, endPoint x: 867, endPoint y: 403, distance: 82.9
click at [867, 403] on textarea at bounding box center [779, 425] width 616 height 80
click at [931, 400] on textarea at bounding box center [779, 425] width 616 height 80
click at [403, 258] on icon "Icon/Menu Close" at bounding box center [410, 257] width 41 height 41
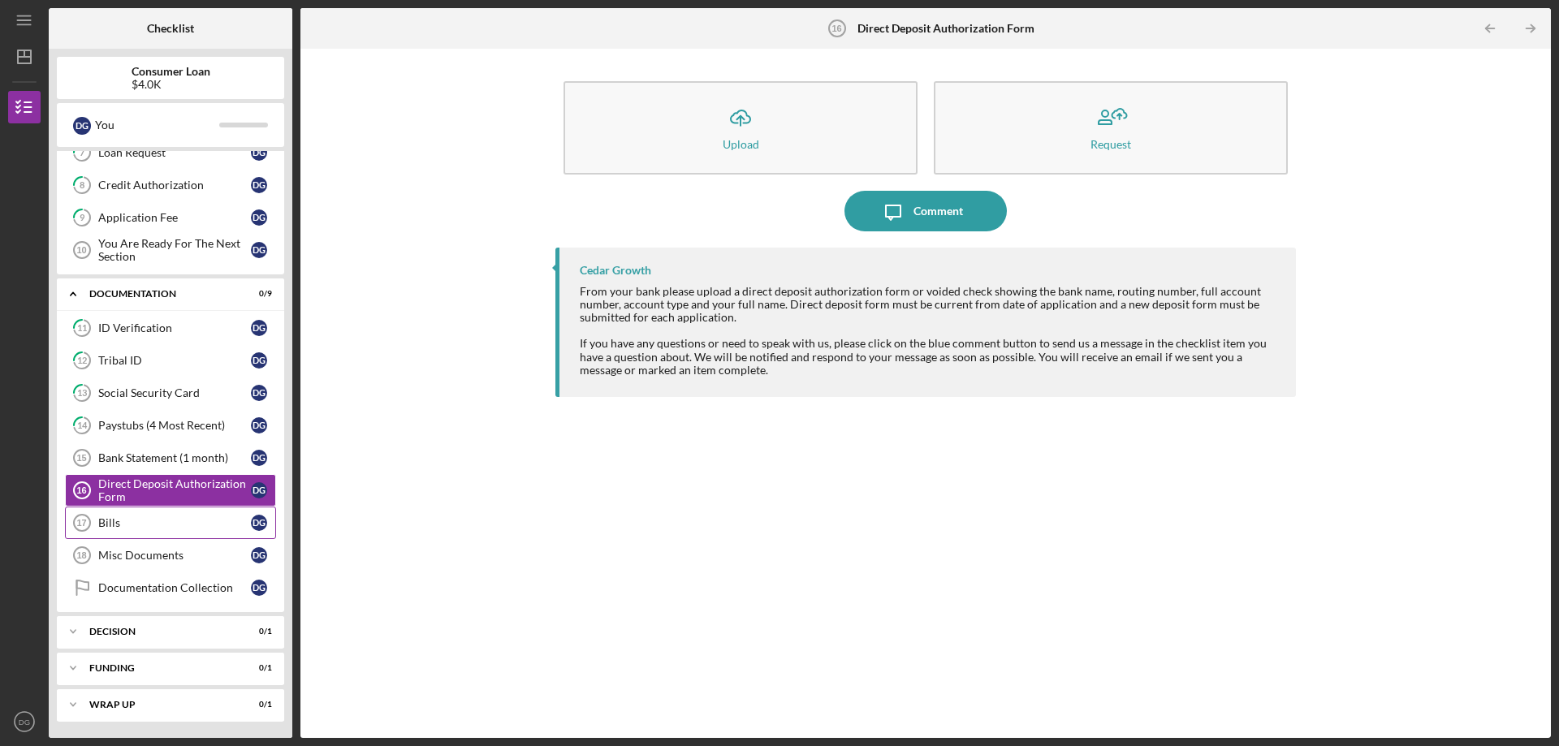
click at [147, 526] on div "Bills" at bounding box center [174, 523] width 153 height 13
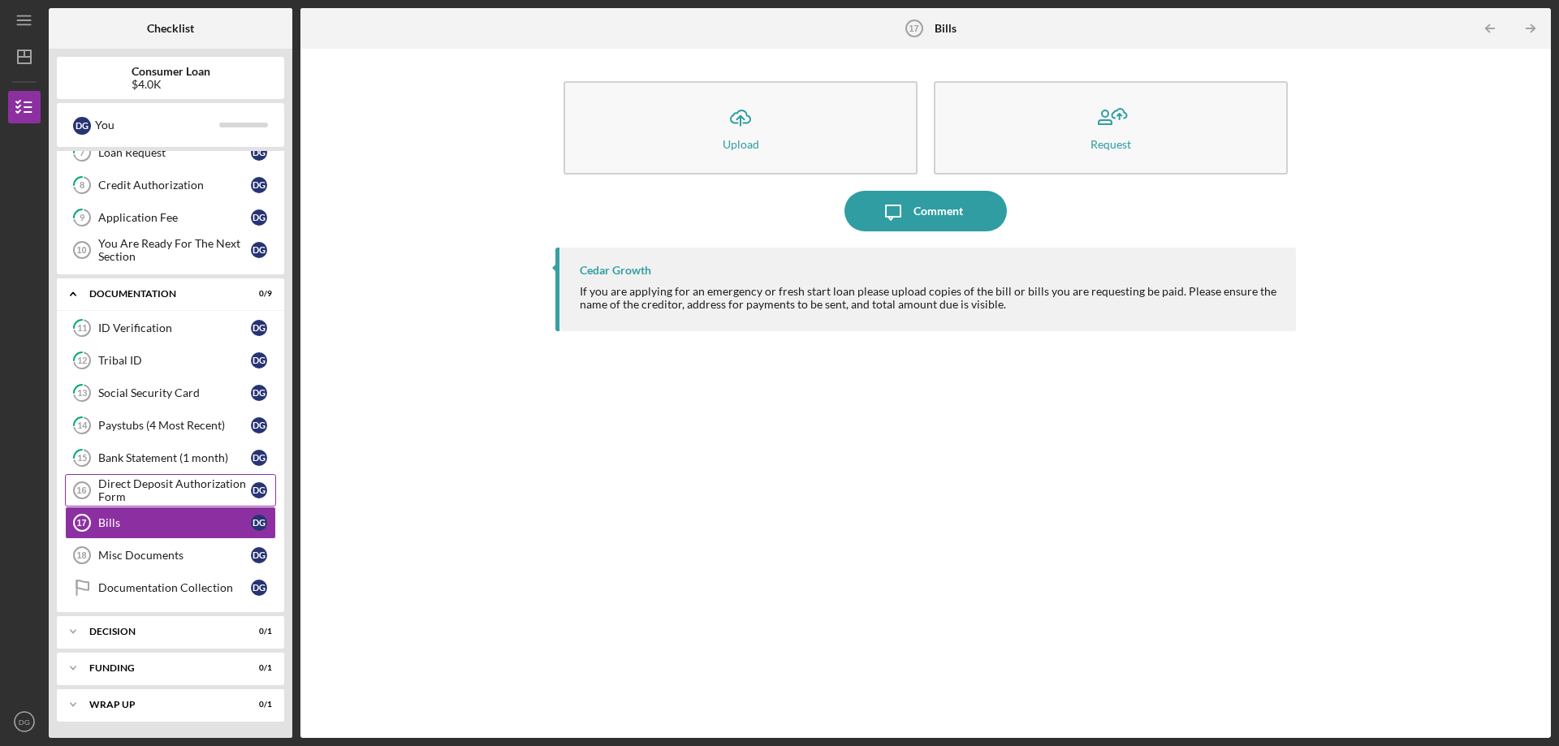
click at [156, 497] on div "Direct Deposit Authorization Form" at bounding box center [174, 491] width 153 height 26
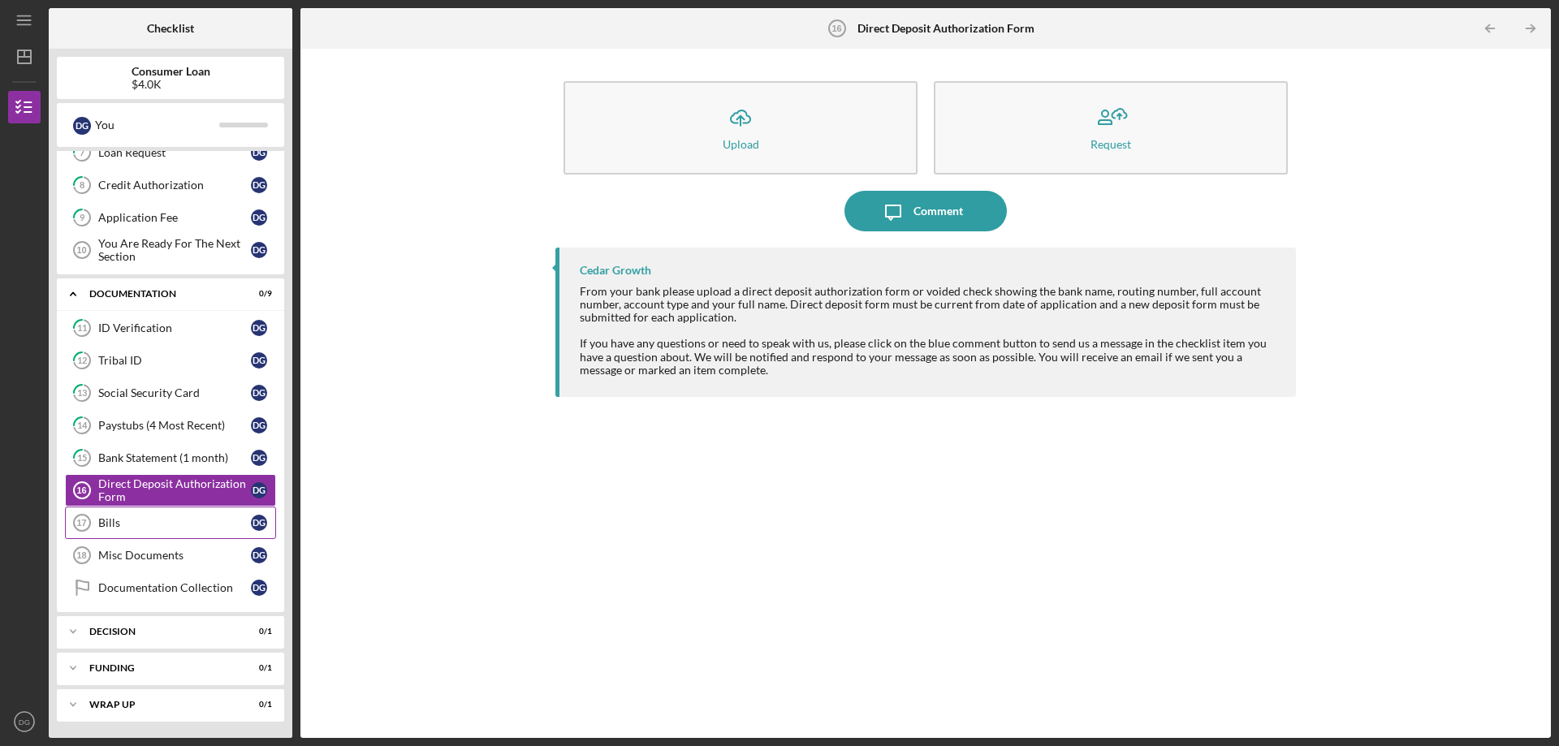
click at [146, 532] on link "Bills 17 Bills D G" at bounding box center [170, 523] width 211 height 32
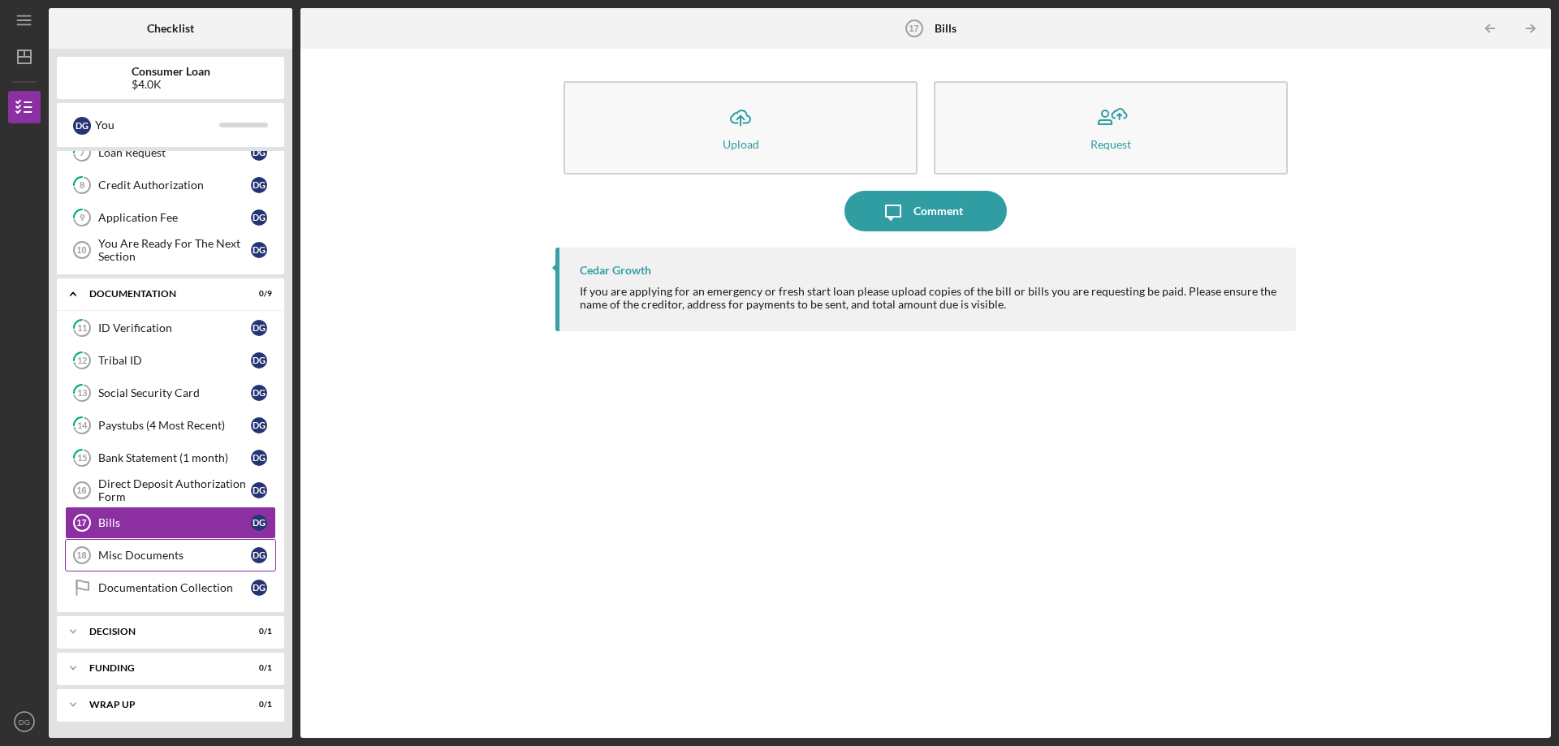
click at [141, 560] on div "Misc Documents" at bounding box center [174, 555] width 153 height 13
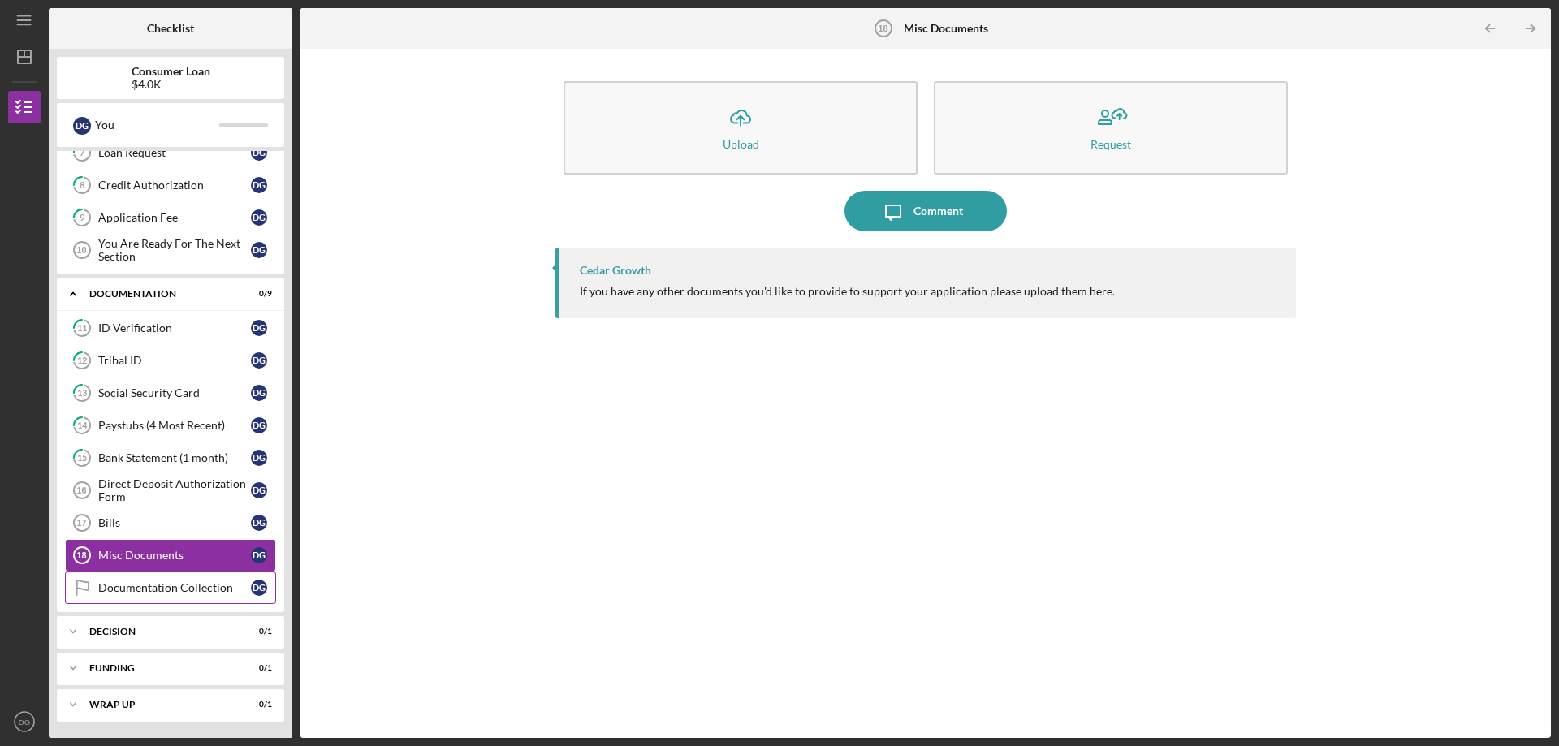
click at [137, 590] on div "Documentation Collection" at bounding box center [174, 588] width 153 height 13
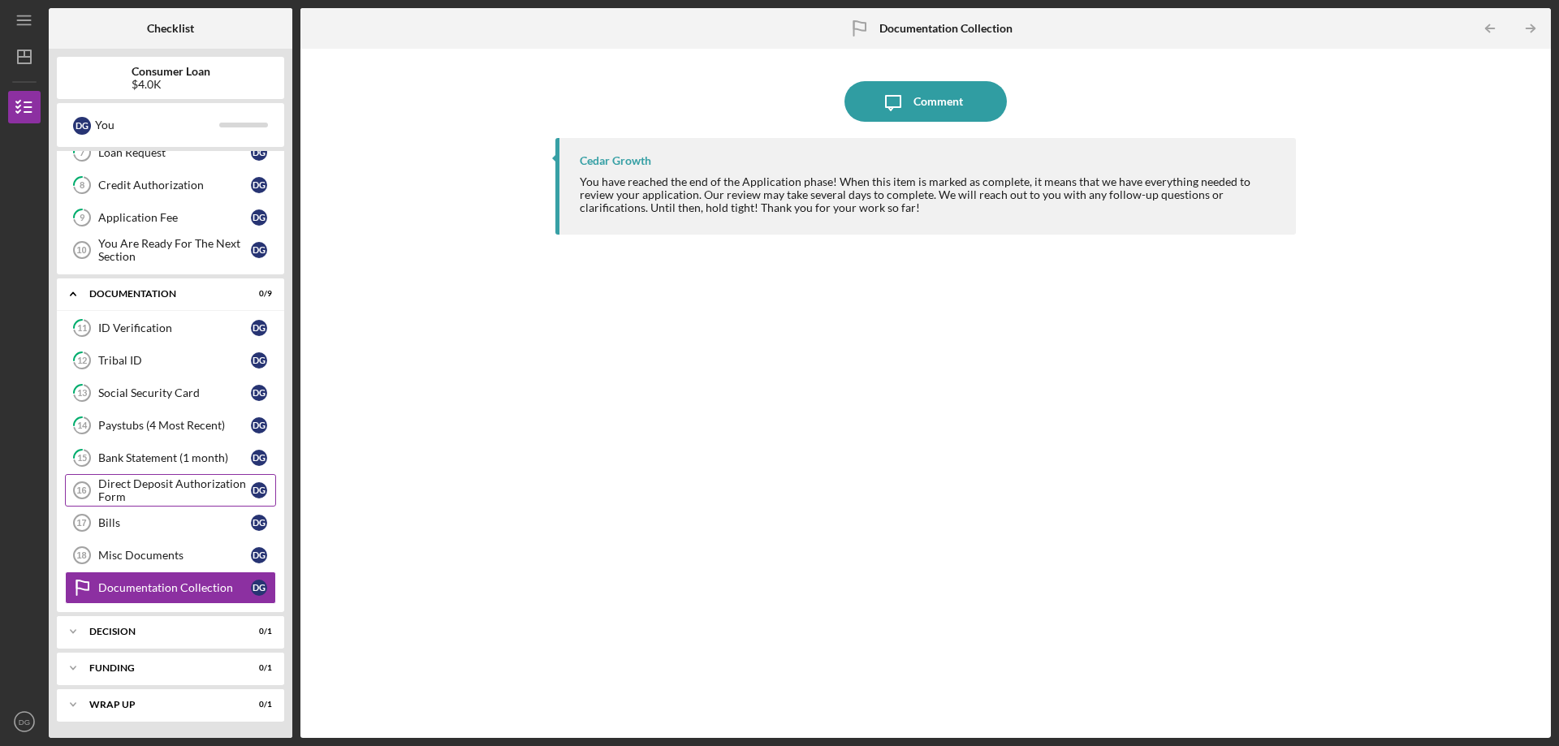
click at [119, 485] on div "Direct Deposit Authorization Form" at bounding box center [174, 491] width 153 height 26
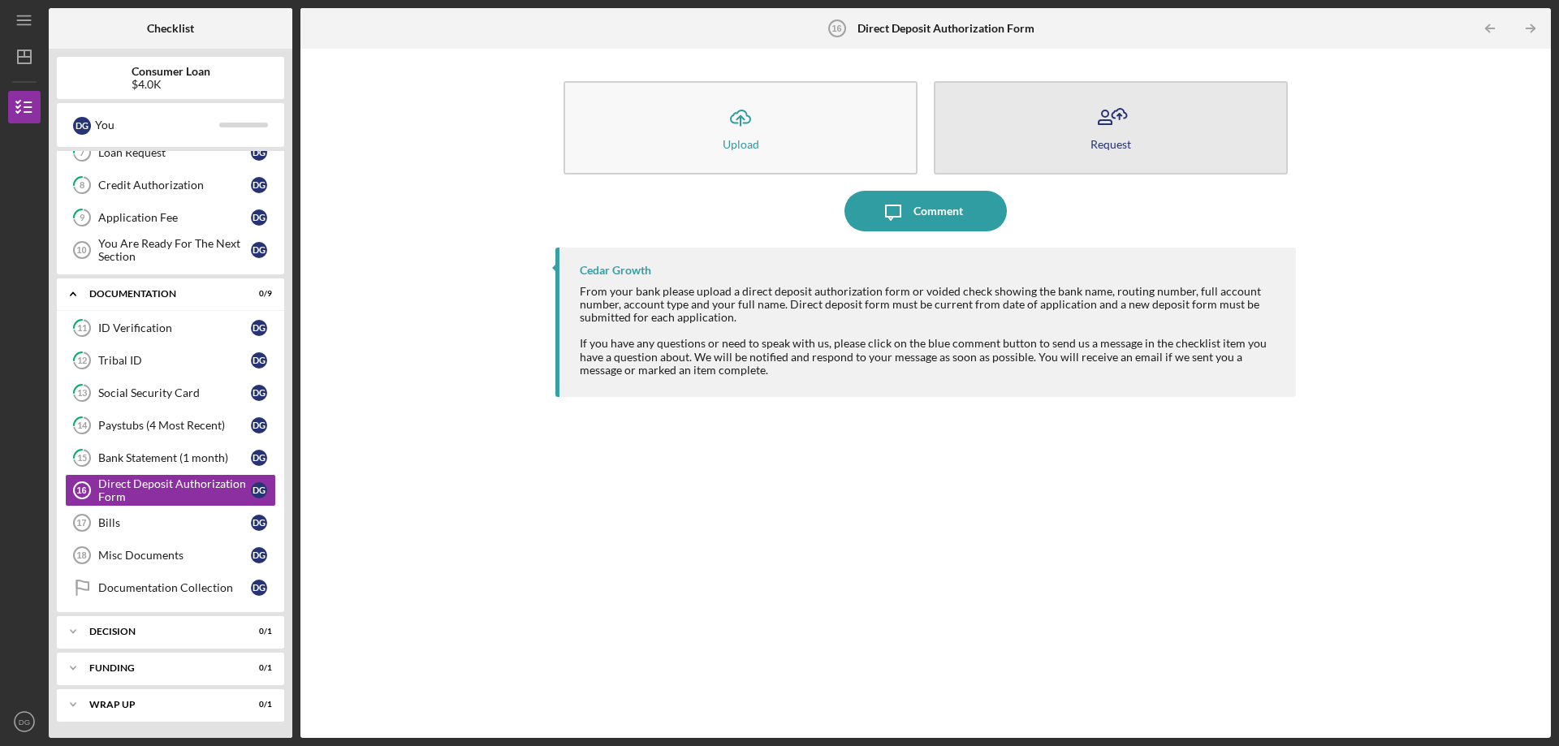
click at [1112, 141] on div "Request" at bounding box center [1111, 144] width 41 height 12
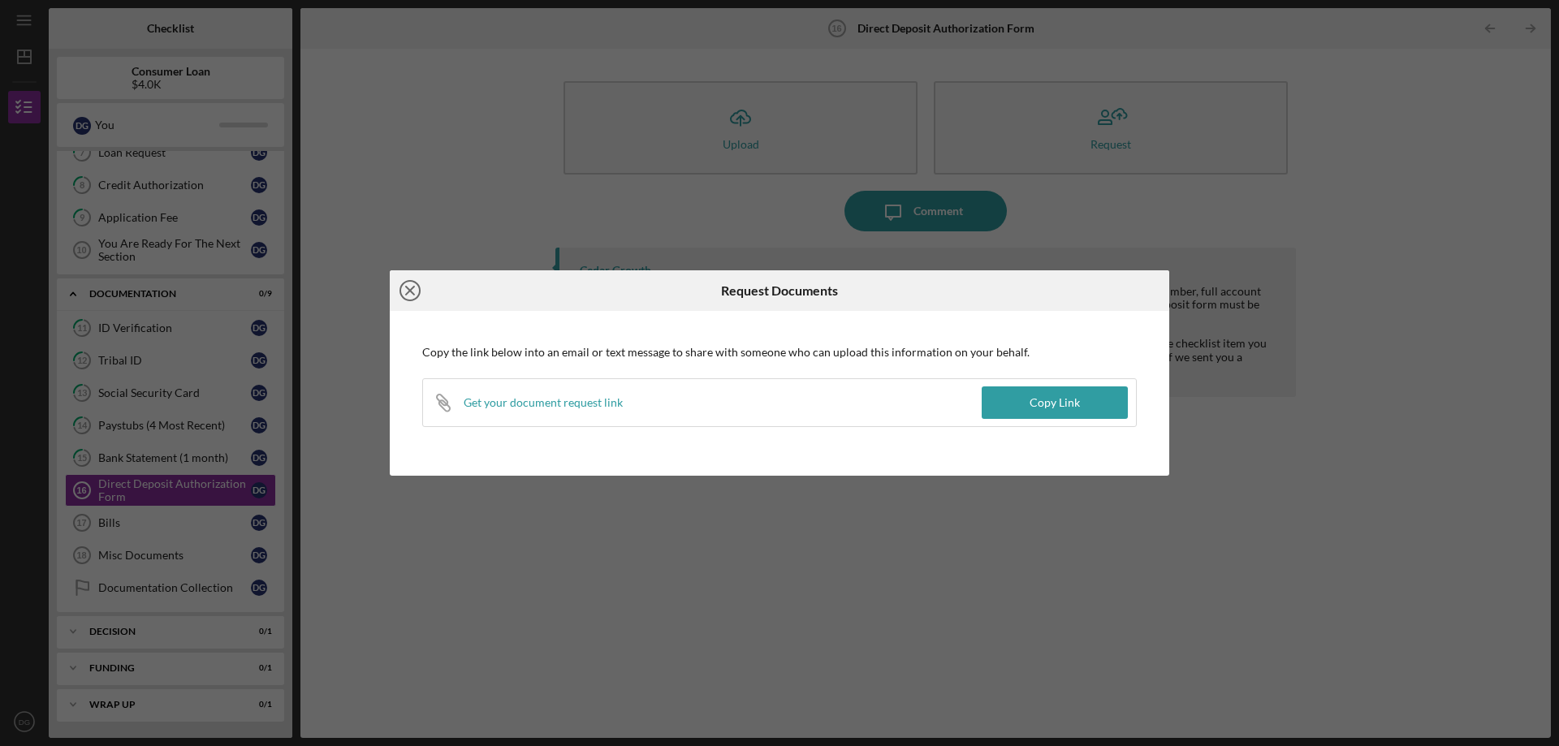
click at [422, 296] on icon "Icon/Close" at bounding box center [410, 290] width 41 height 41
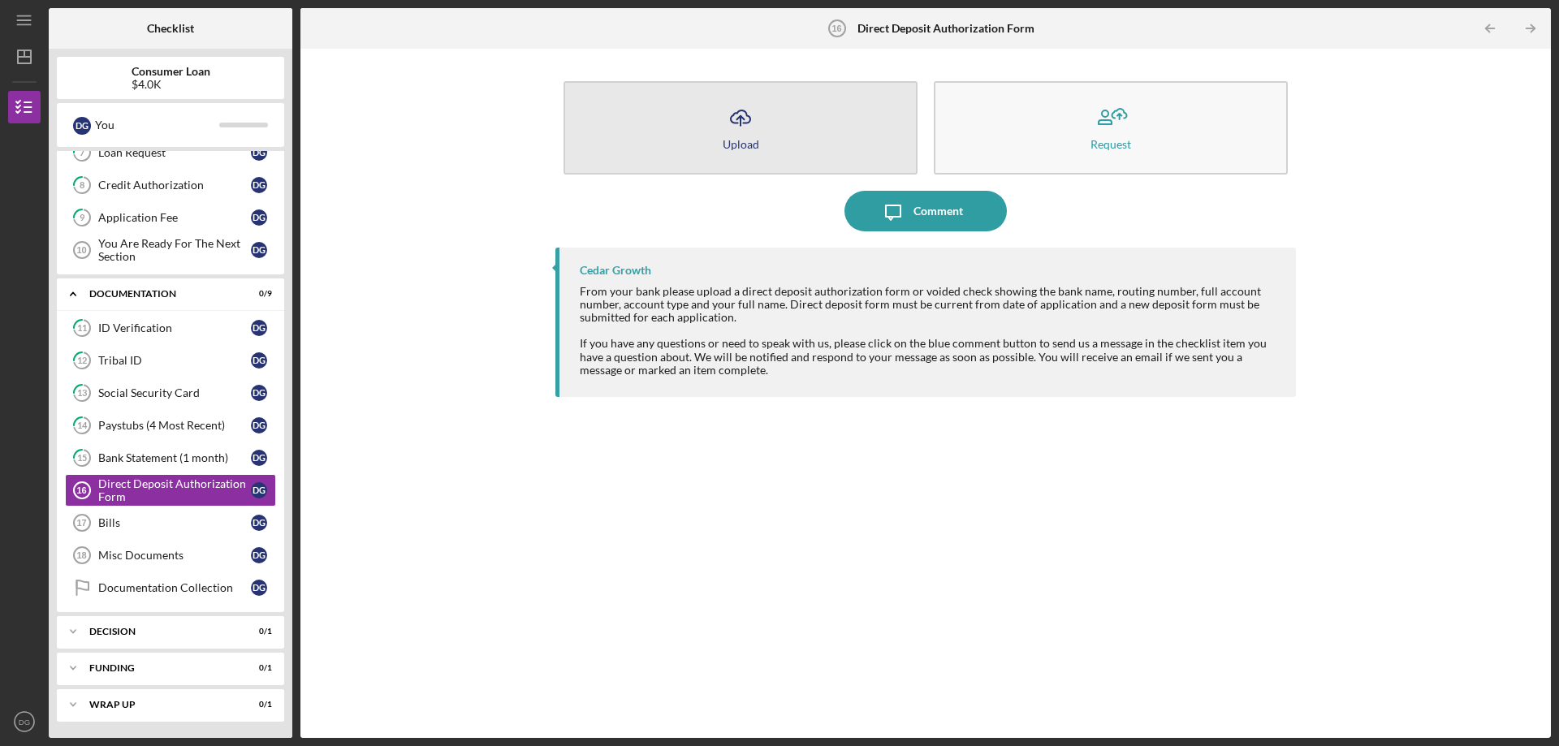
click at [814, 150] on button "Icon/Upload Upload" at bounding box center [741, 127] width 354 height 93
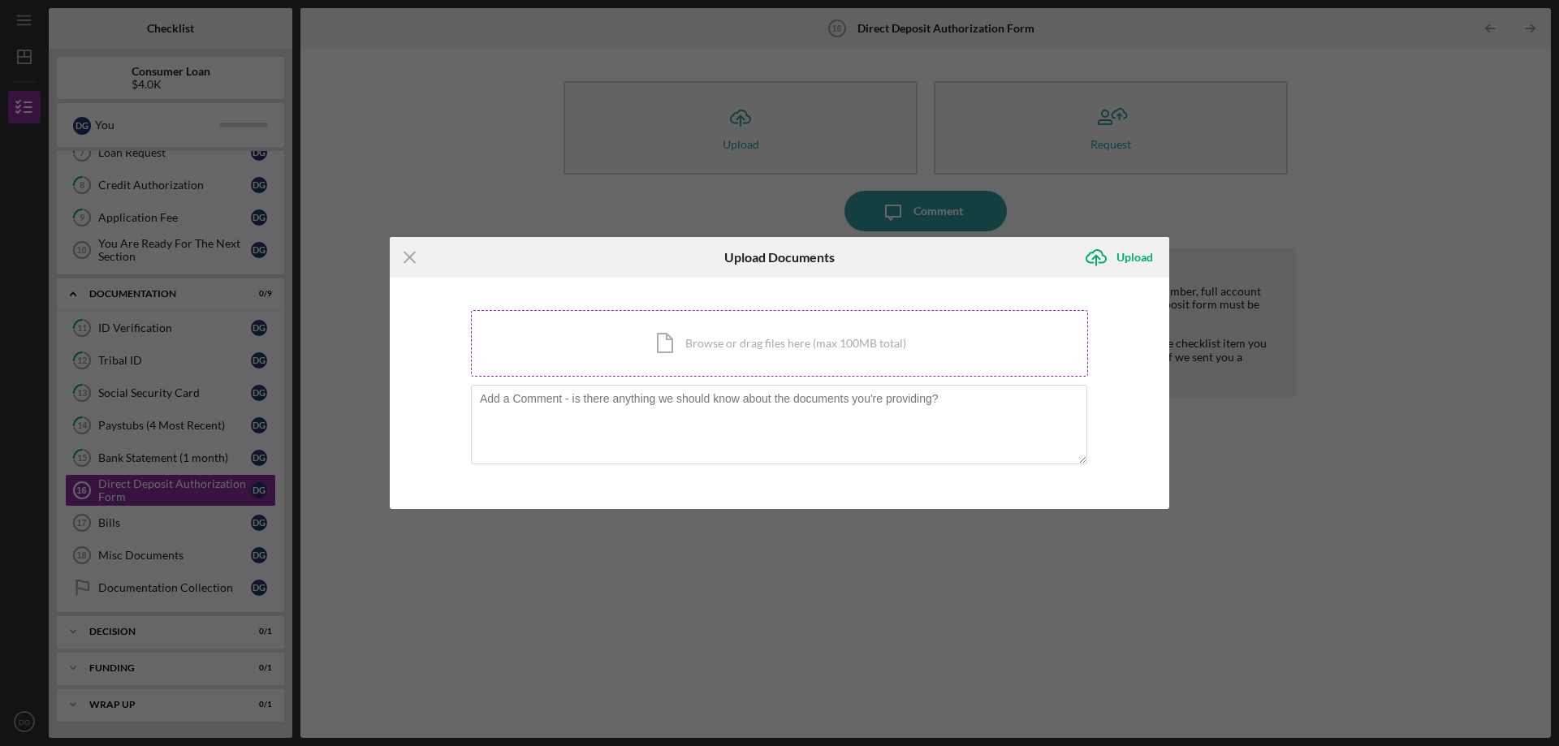
click at [741, 352] on div "Icon/Document Browse or drag files here (max 100MB total) Tap to choose files o…" at bounding box center [779, 343] width 617 height 67
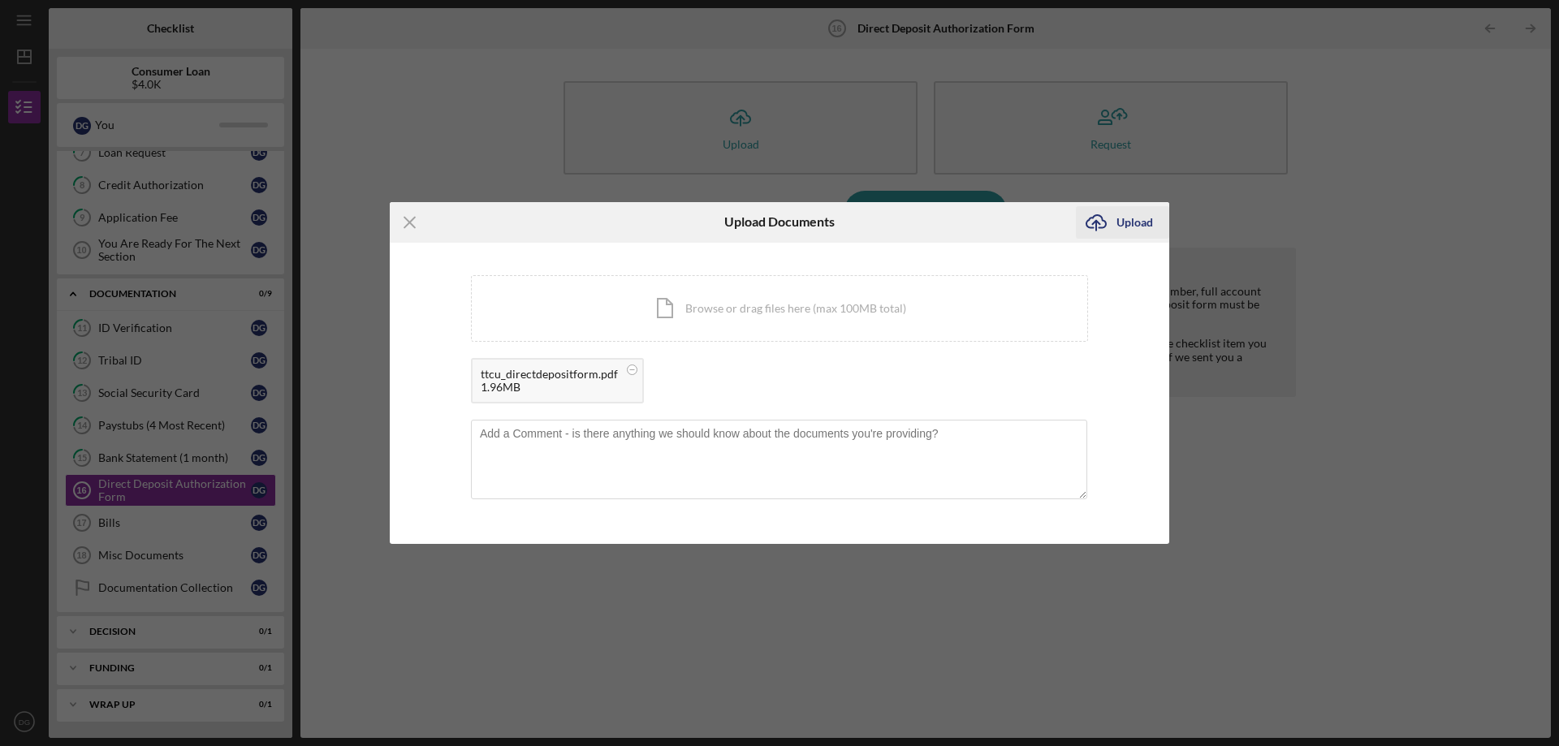
click at [1129, 224] on div "Upload" at bounding box center [1135, 222] width 37 height 32
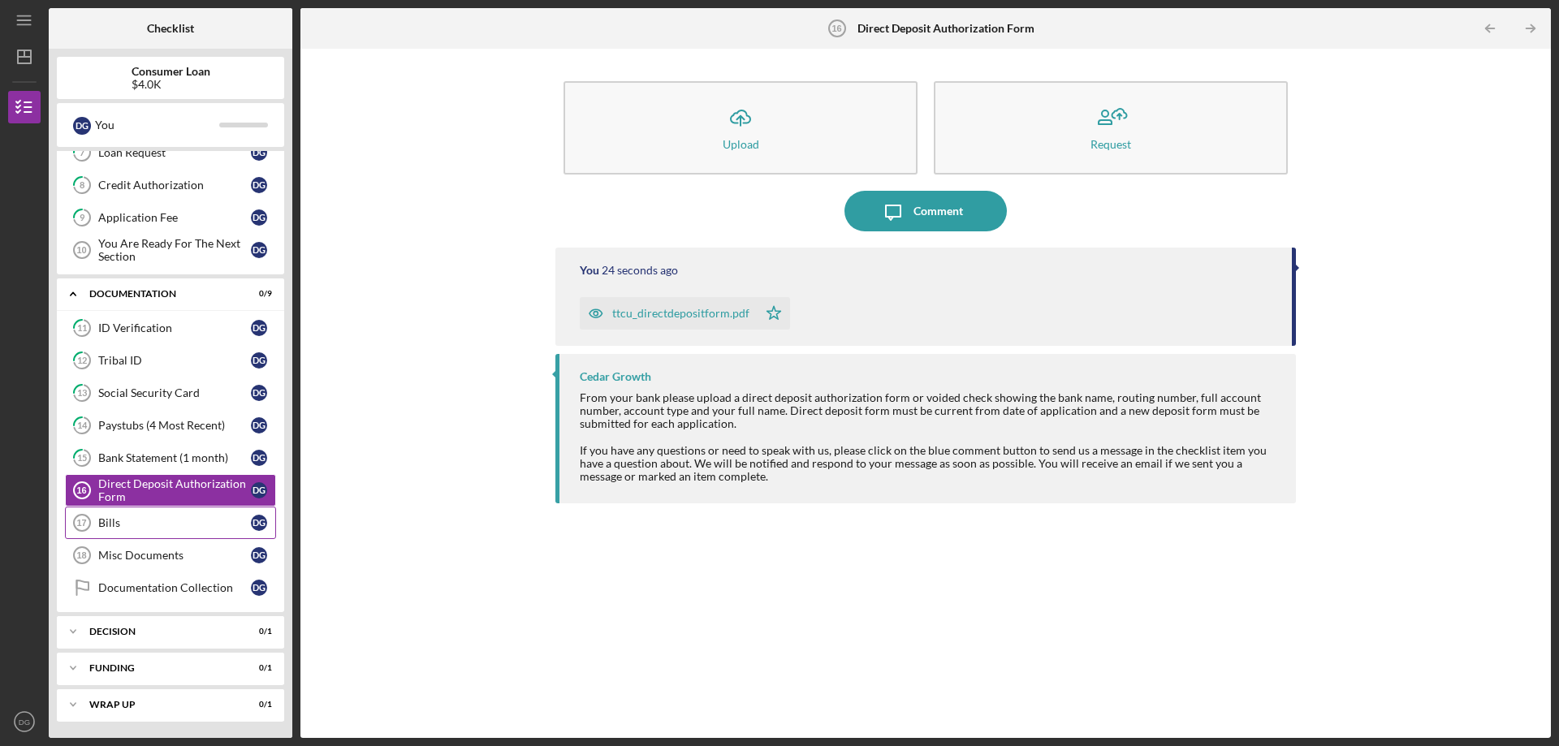
click at [156, 517] on div "Bills" at bounding box center [174, 523] width 153 height 13
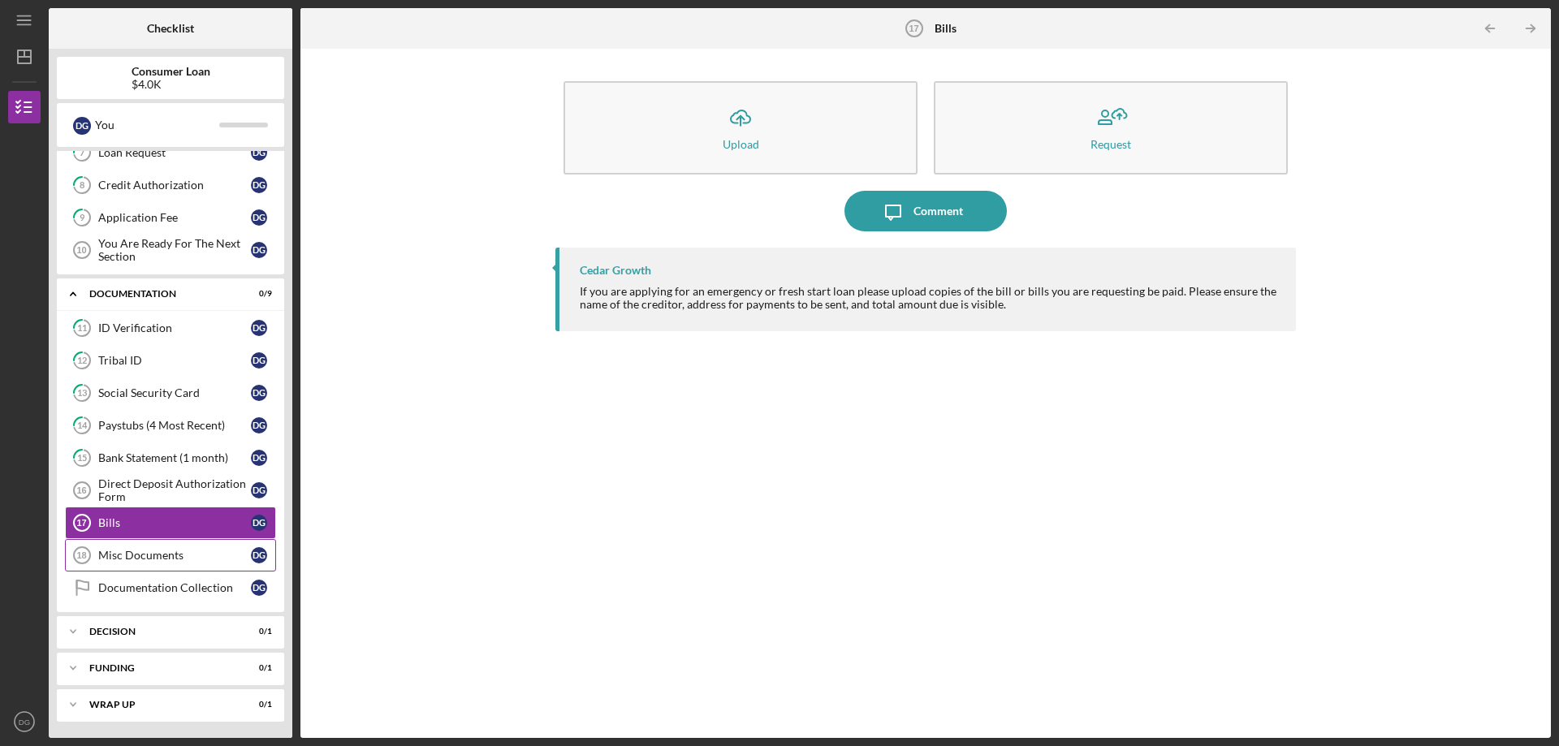
click at [145, 554] on div "Misc Documents" at bounding box center [174, 555] width 153 height 13
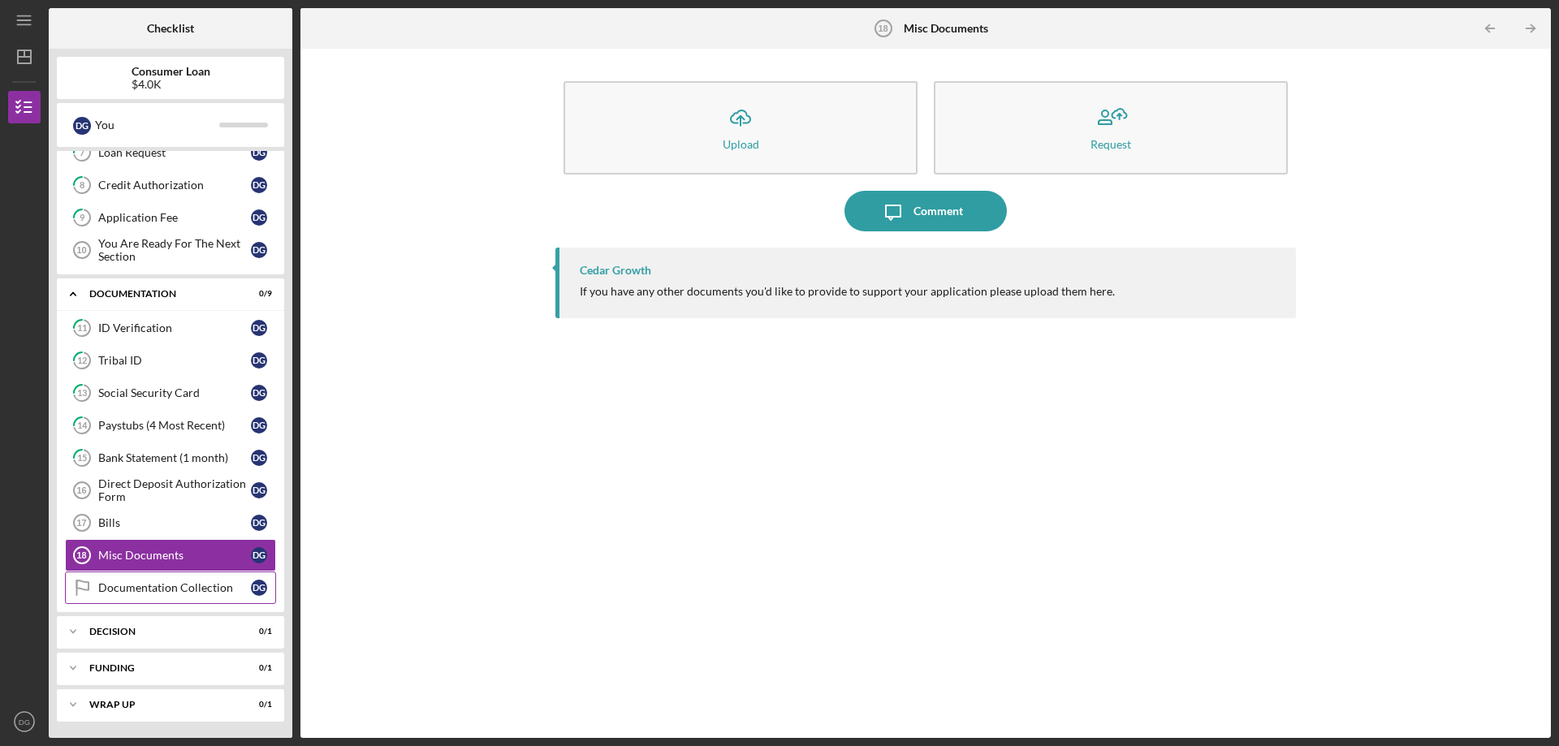
click at [128, 599] on link "Documentation Collection Documentation Collection D G" at bounding box center [170, 588] width 211 height 32
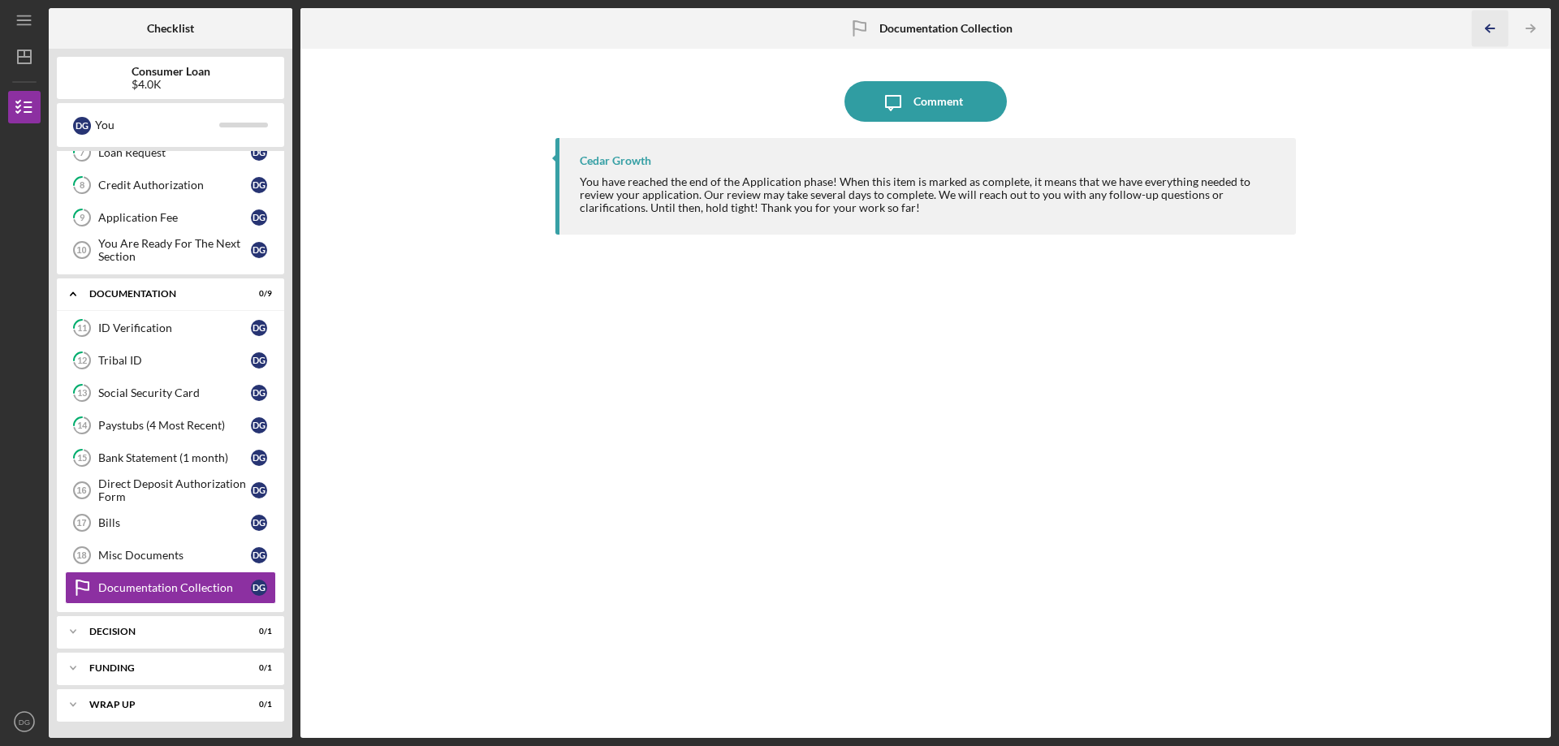
drag, startPoint x: 1493, startPoint y: 23, endPoint x: 1331, endPoint y: 54, distance: 164.5
click at [1491, 23] on icon "Icon/Table Pagination Arrow" at bounding box center [1490, 29] width 37 height 37
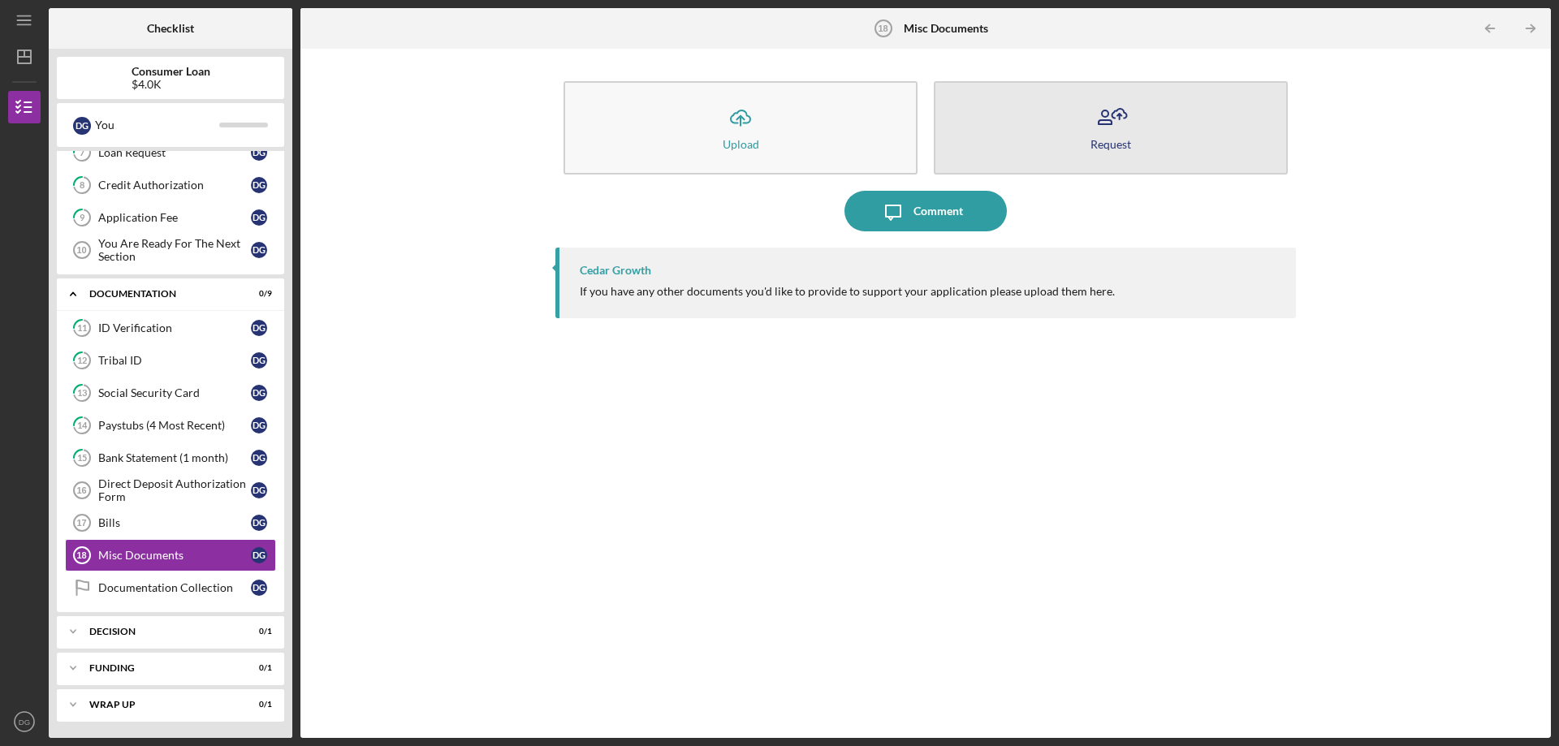
click at [1107, 99] on icon "button" at bounding box center [1111, 117] width 41 height 41
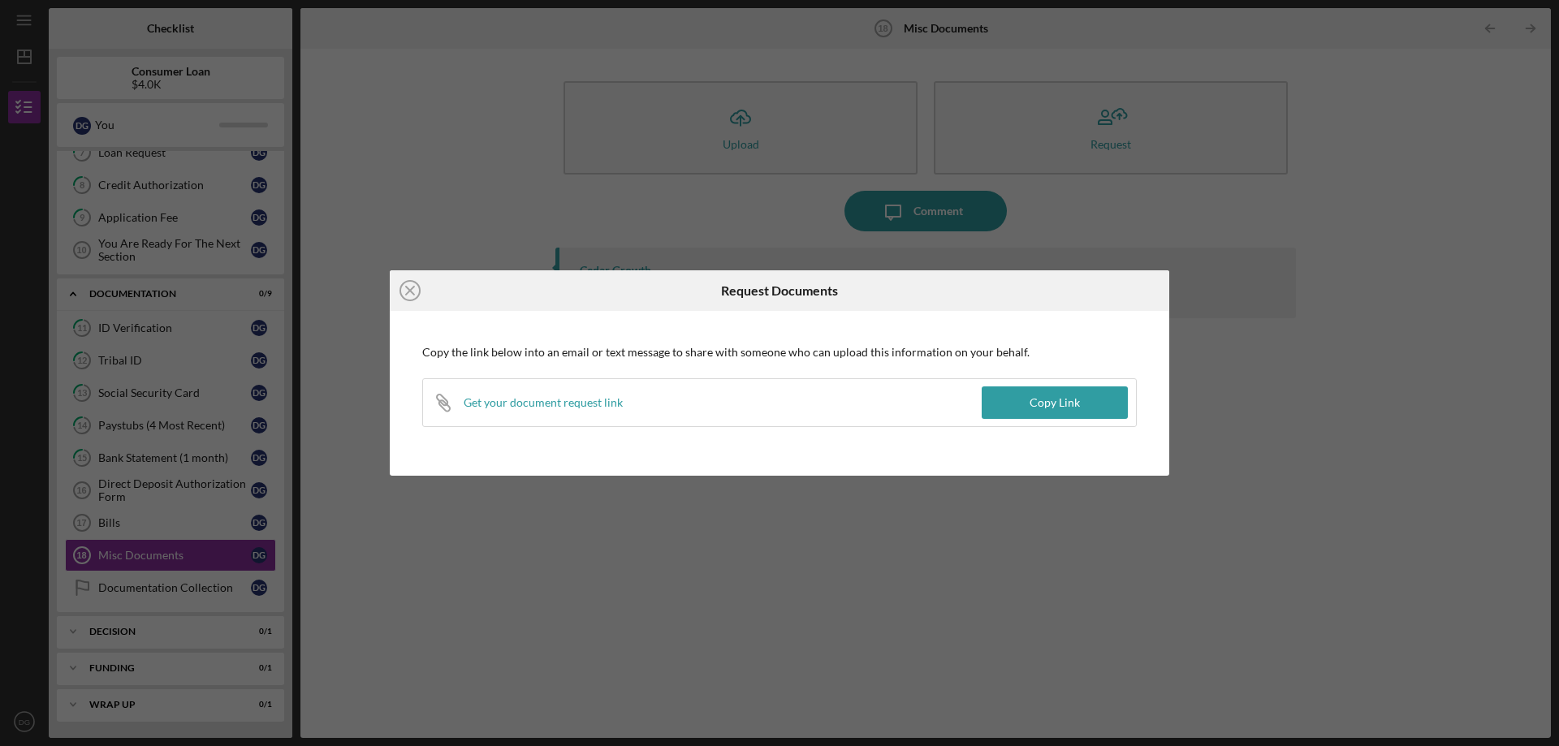
click at [421, 286] on icon "Icon/Close" at bounding box center [410, 290] width 41 height 41
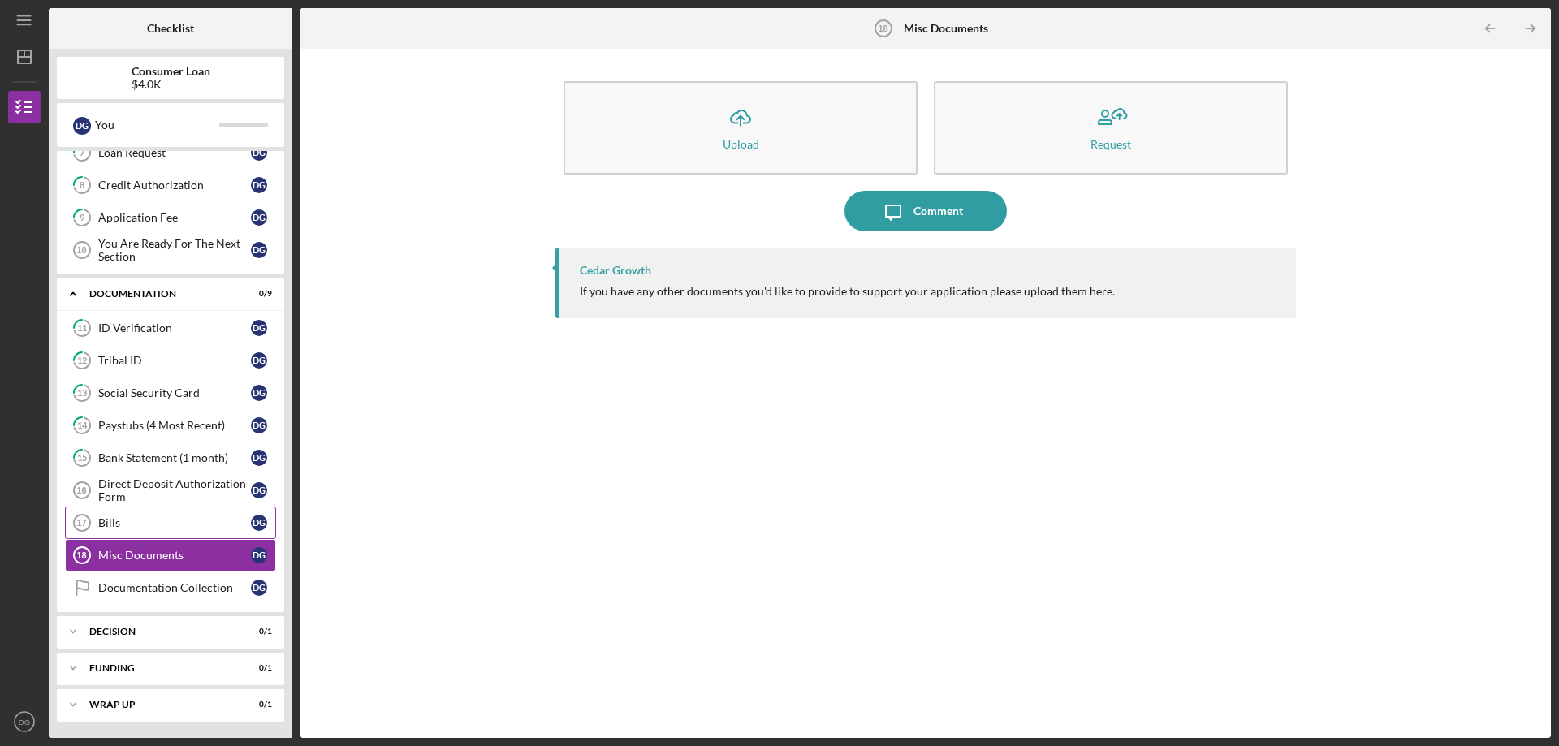
click at [144, 510] on link "Bills 17 Bills D G" at bounding box center [170, 523] width 211 height 32
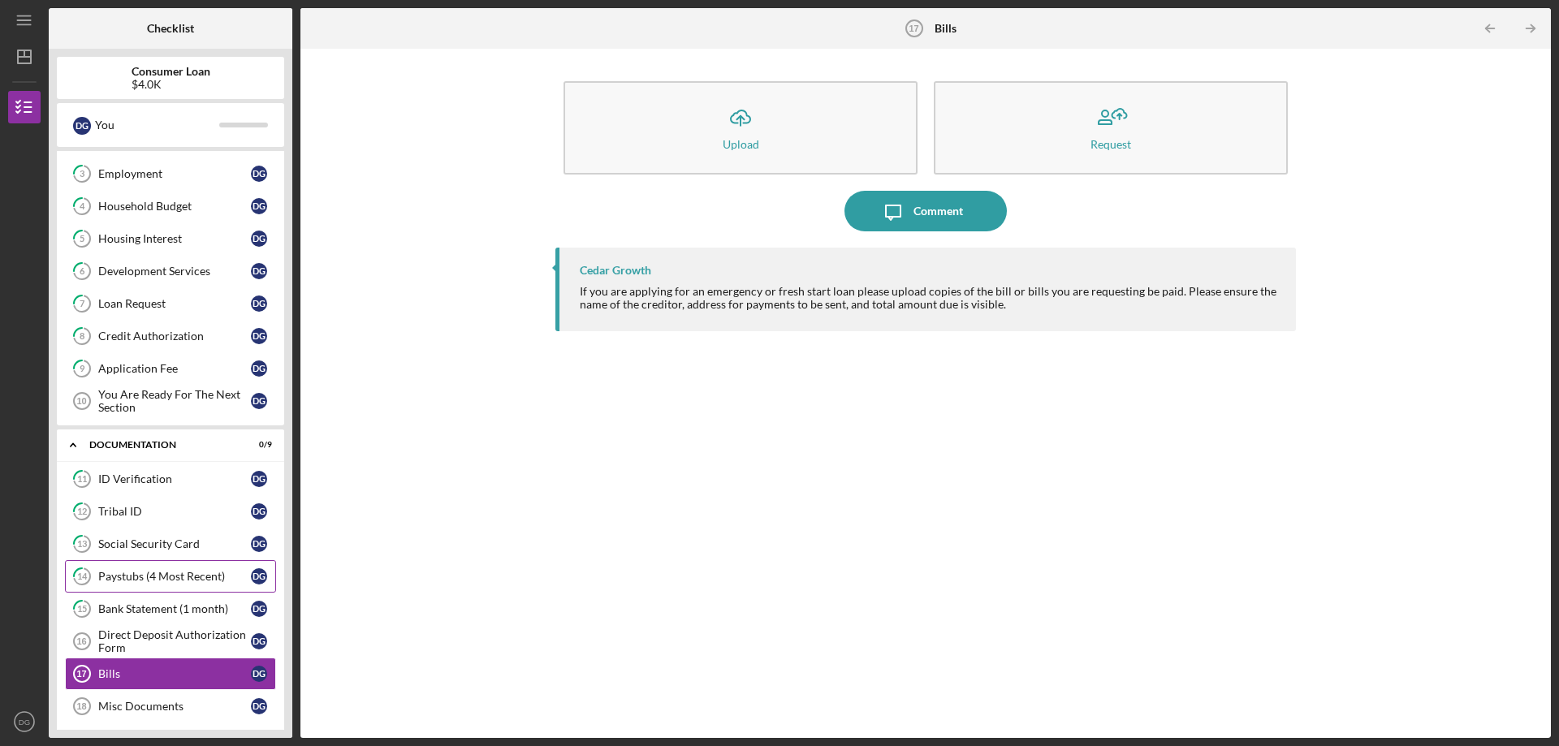
scroll to position [80, 0]
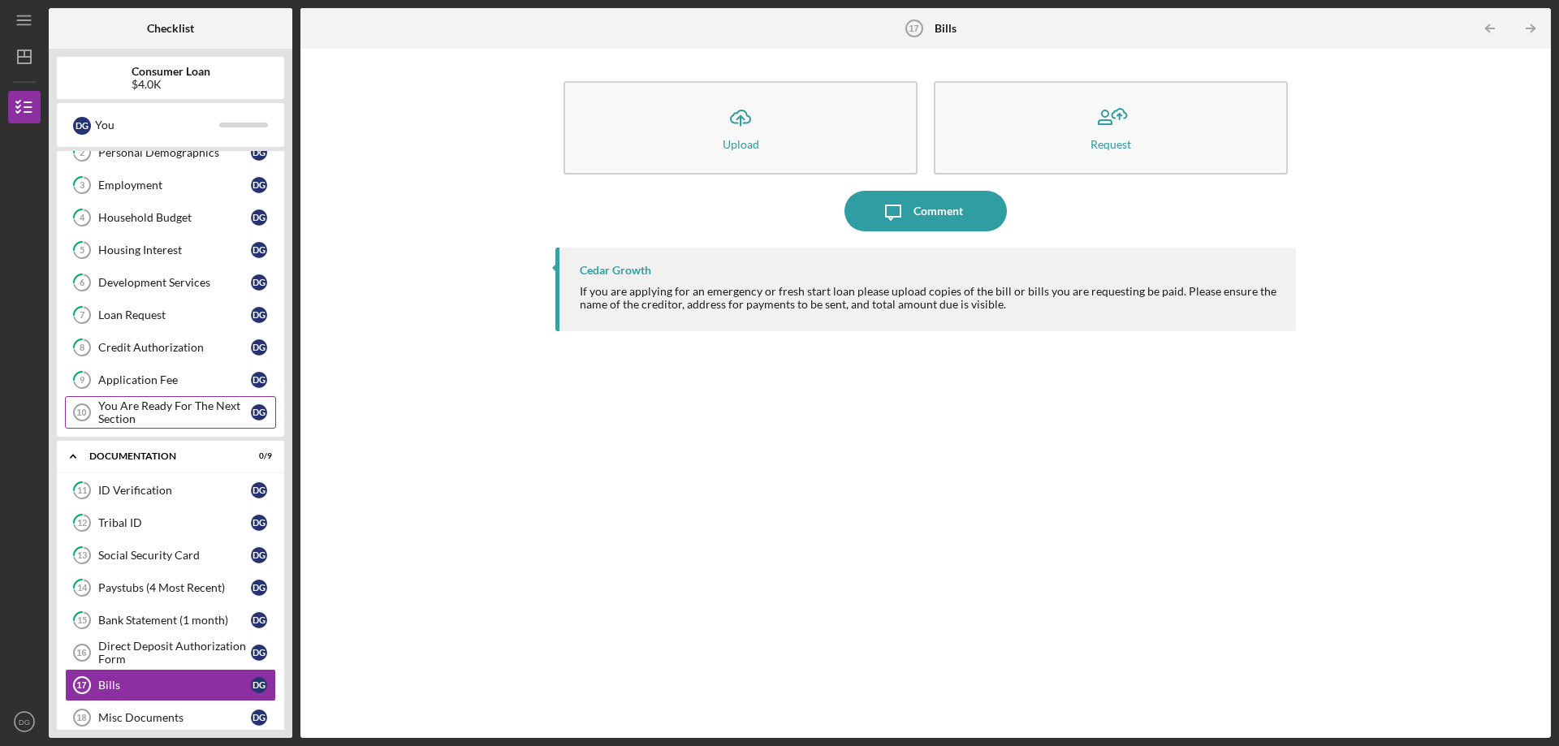
click at [119, 401] on div "You Are Ready For The Next Section" at bounding box center [174, 413] width 153 height 26
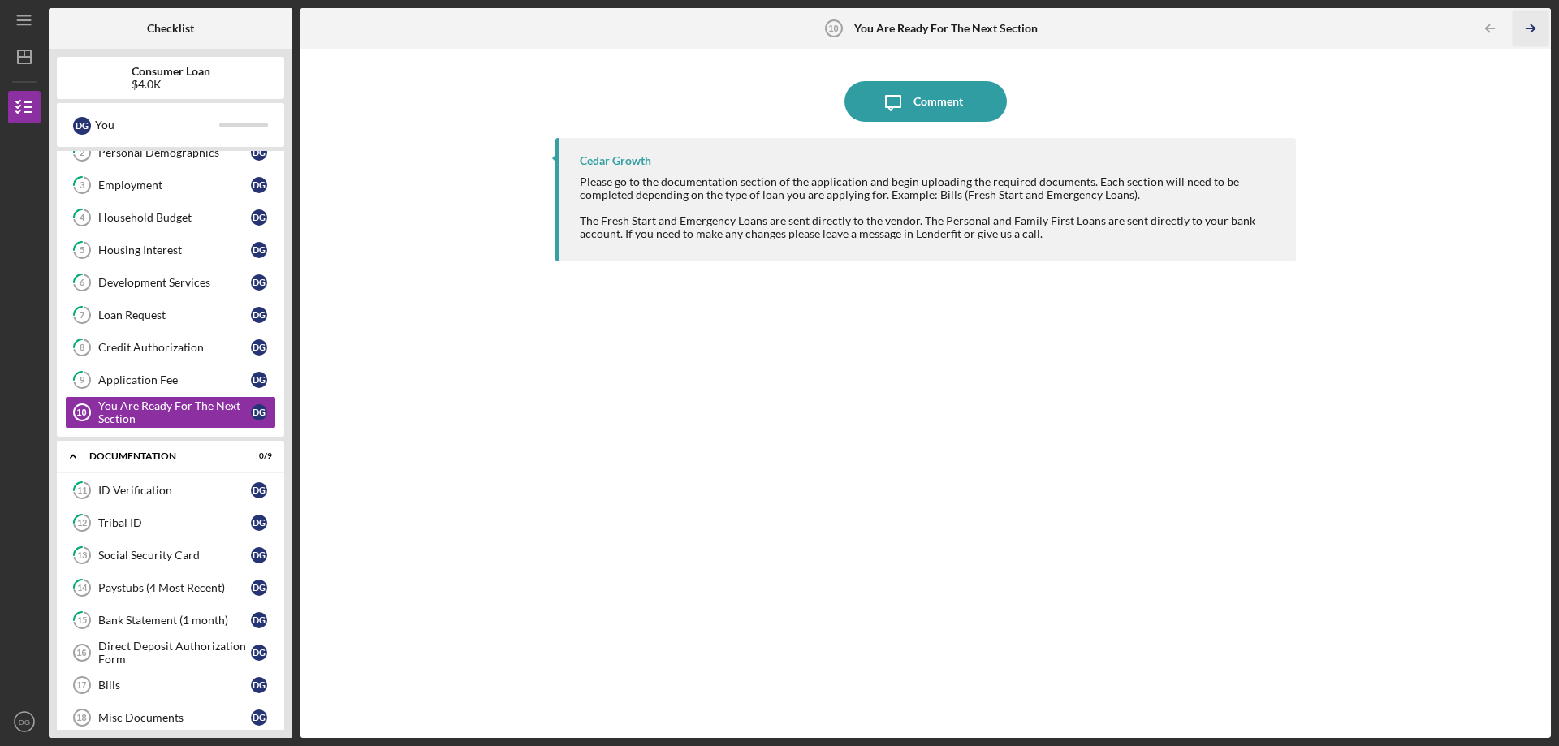
click at [1536, 31] on icon "Icon/Table Pagination Arrow" at bounding box center [1530, 29] width 37 height 37
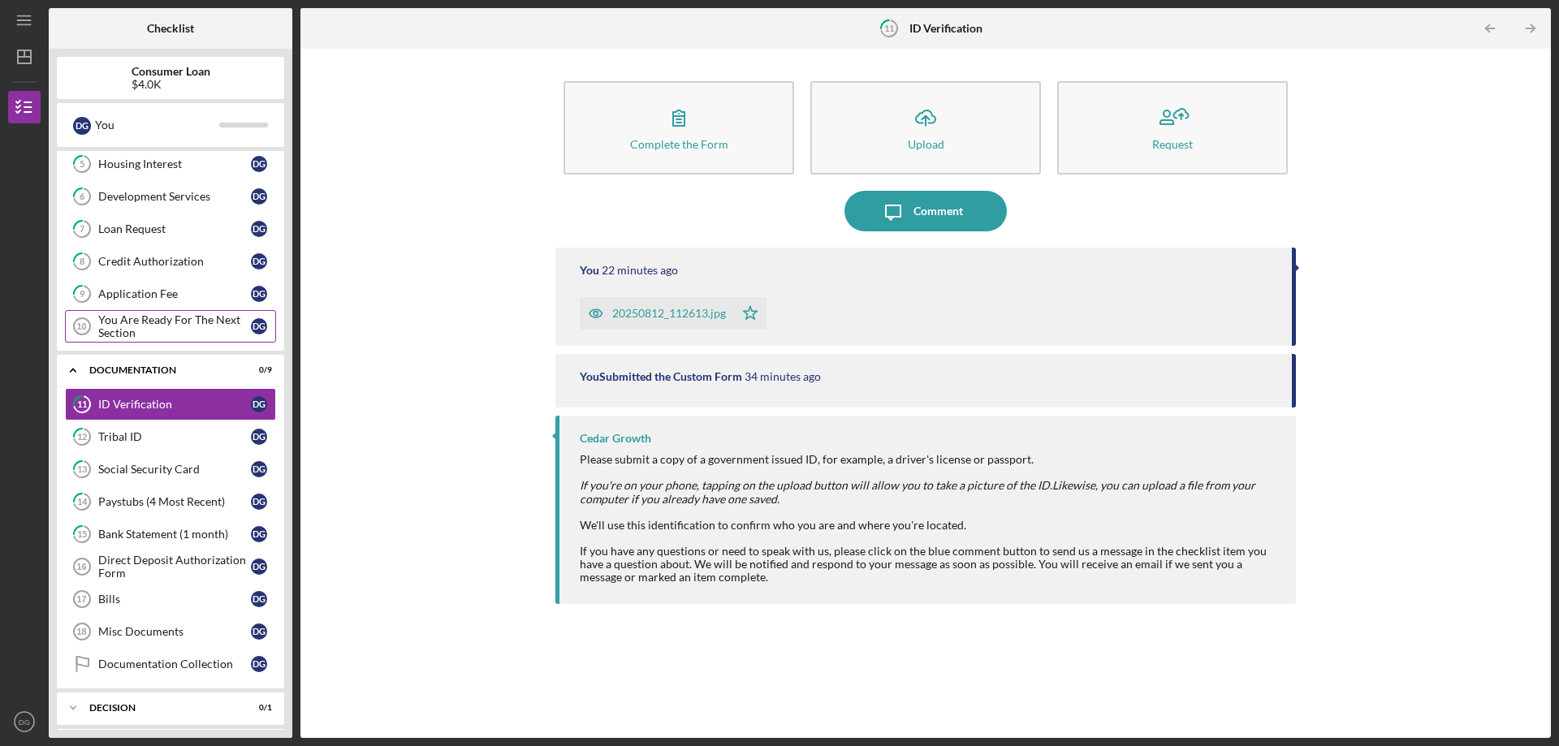
scroll to position [243, 0]
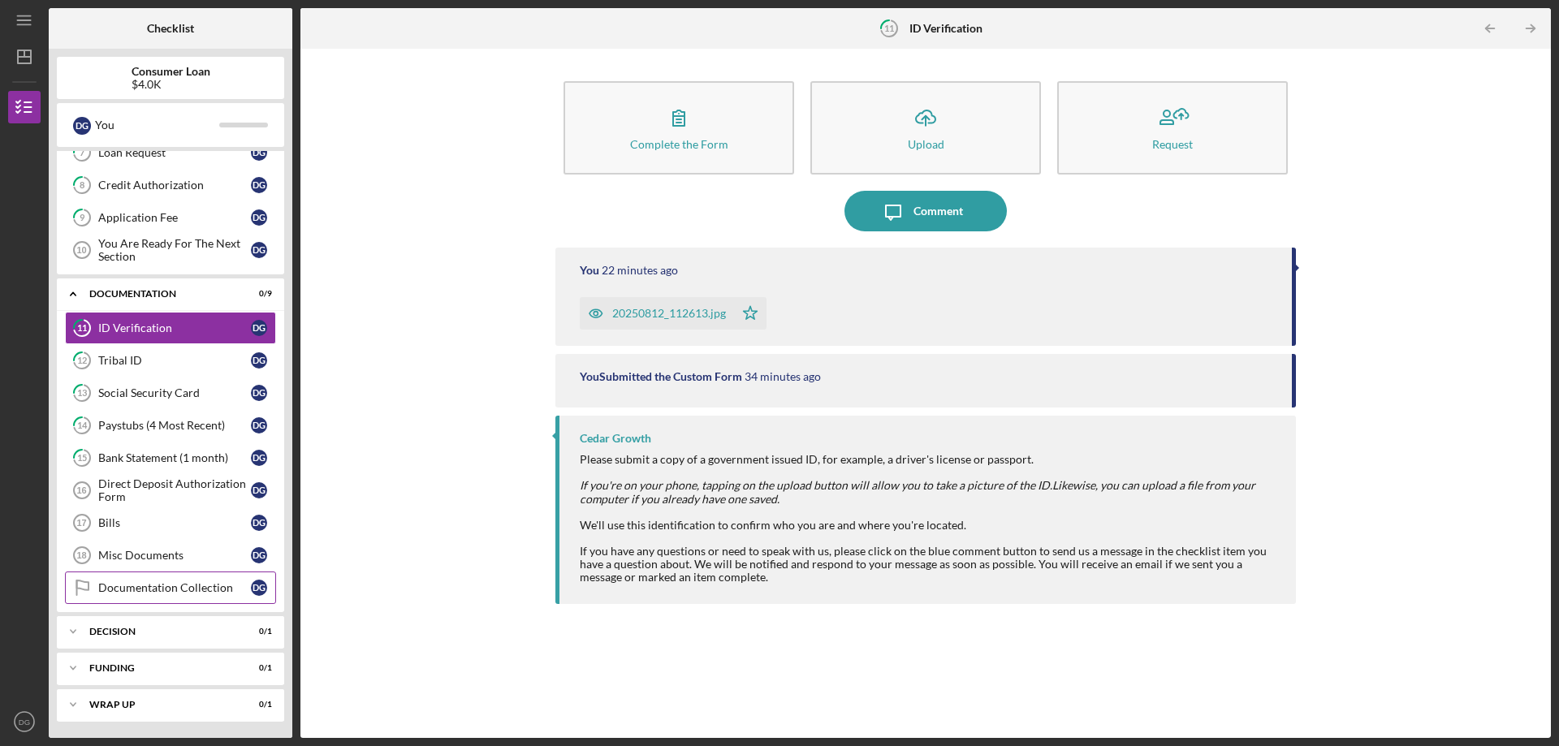
click at [136, 586] on div "Documentation Collection" at bounding box center [174, 588] width 153 height 13
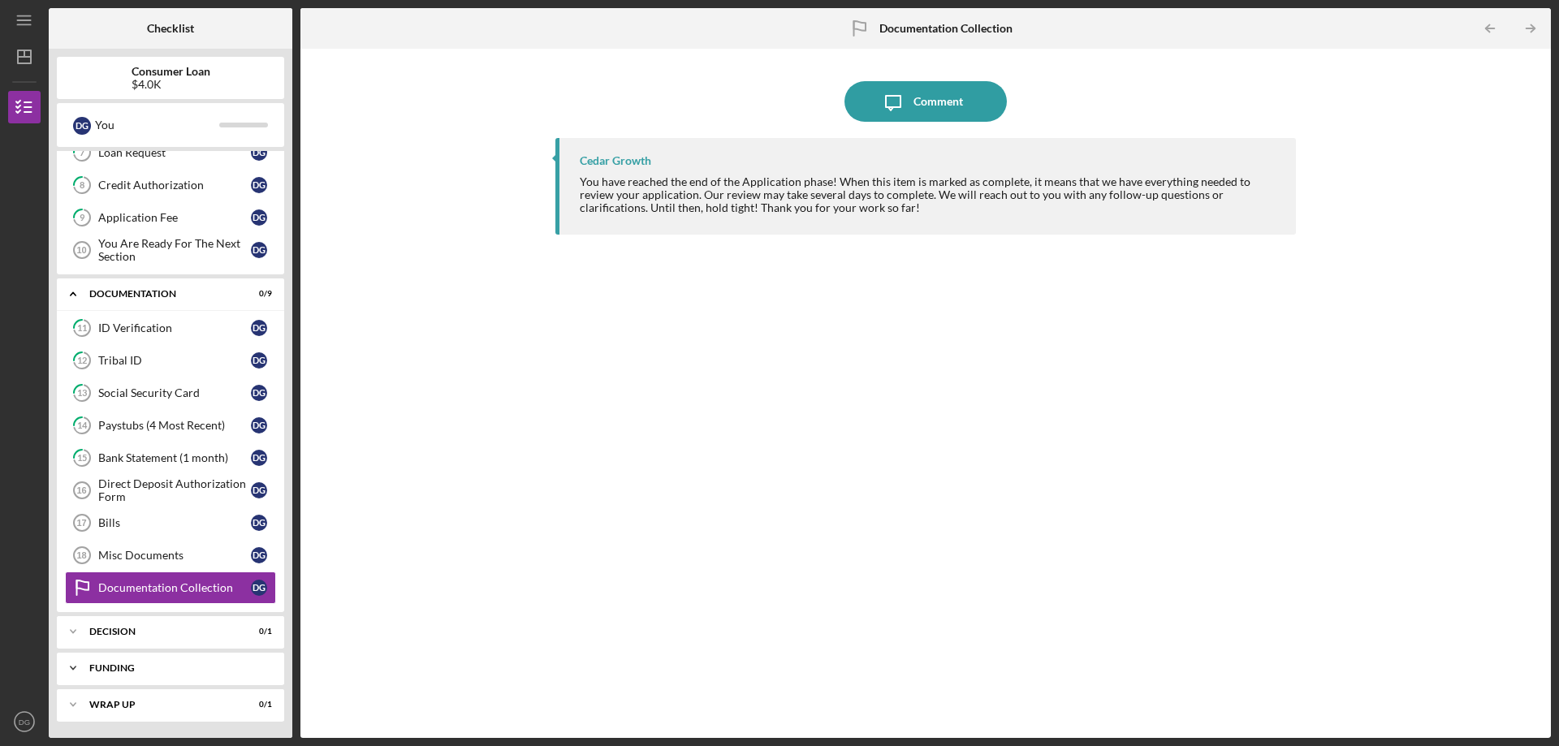
click at [114, 665] on div "Funding" at bounding box center [176, 669] width 175 height 10
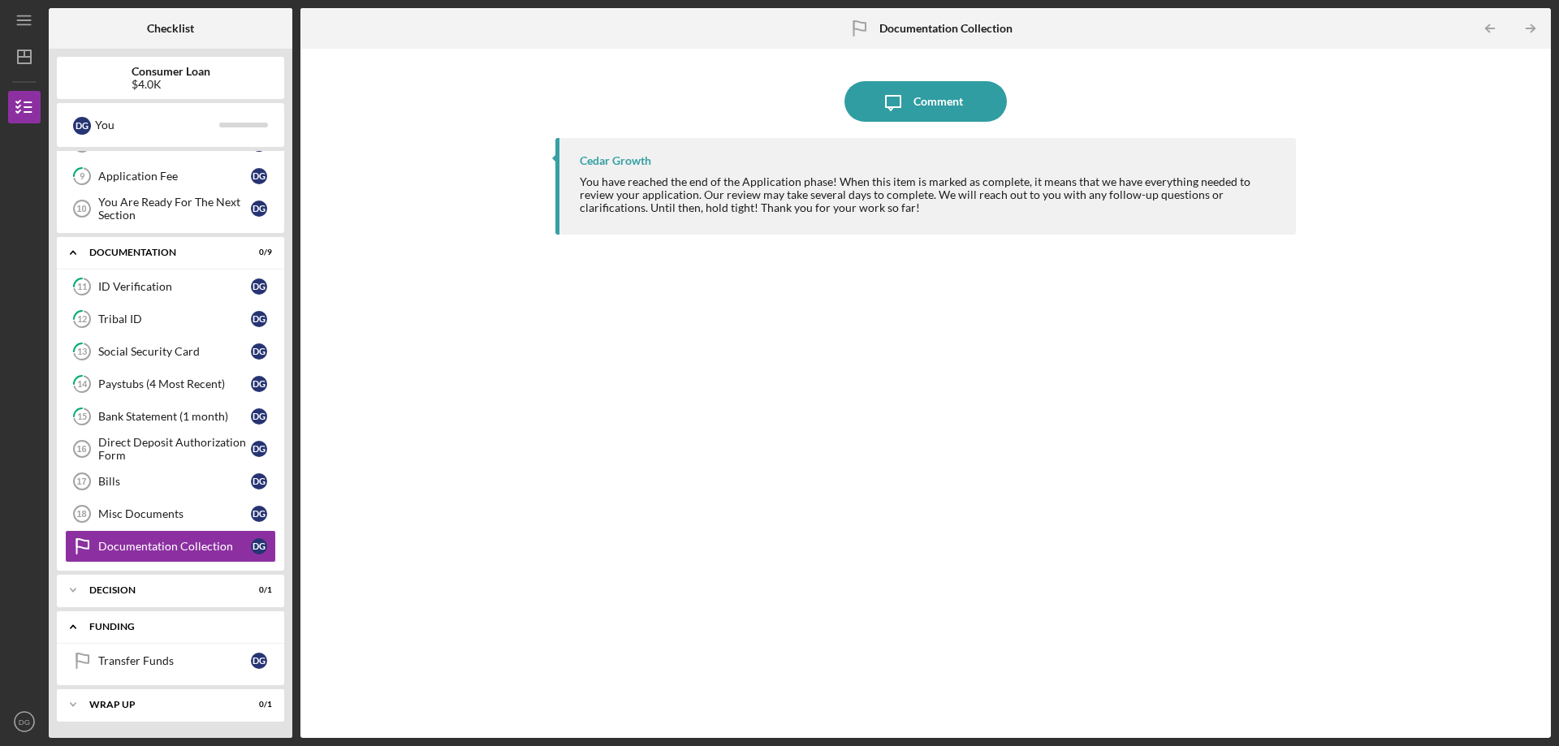
click at [118, 629] on div "Funding" at bounding box center [176, 627] width 175 height 10
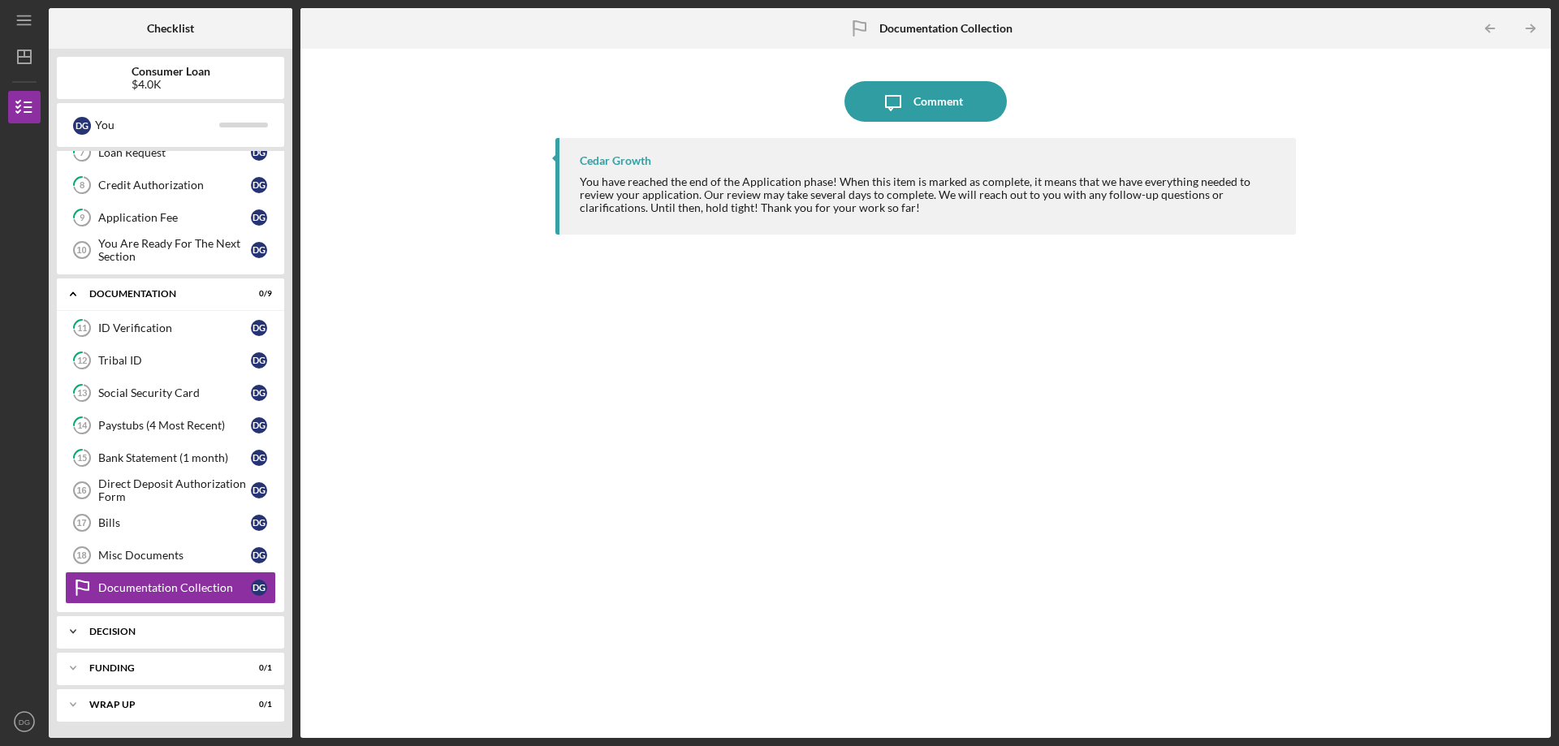
click at [115, 631] on div "Decision" at bounding box center [176, 632] width 175 height 10
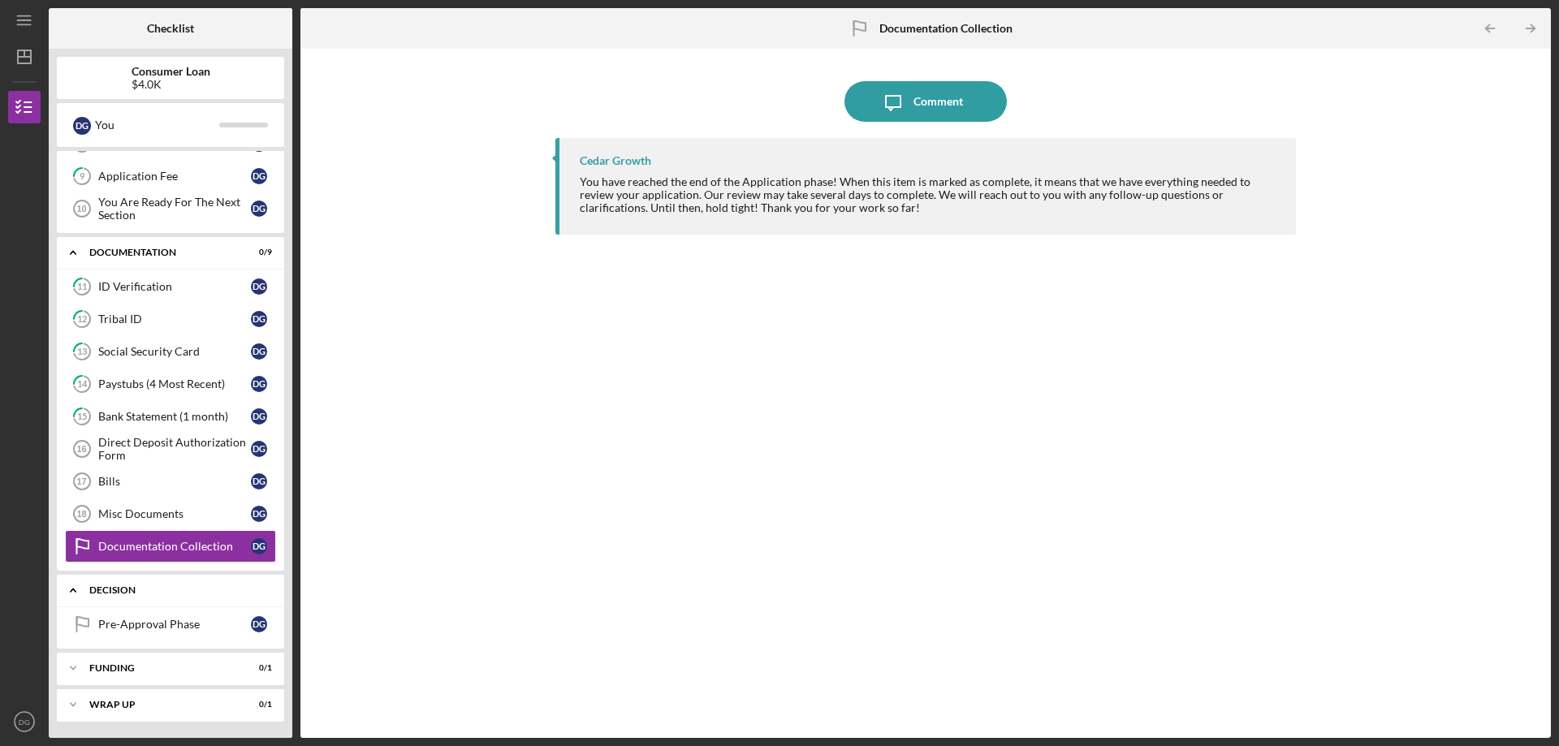
click at [117, 595] on div "Decision" at bounding box center [176, 591] width 175 height 10
